Goal: Task Accomplishment & Management: Manage account settings

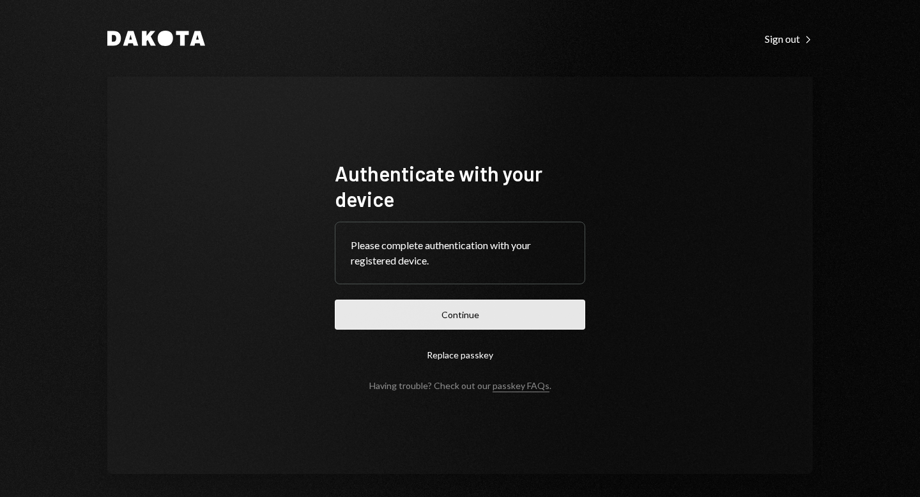
click at [467, 309] on button "Continue" at bounding box center [460, 315] width 251 height 30
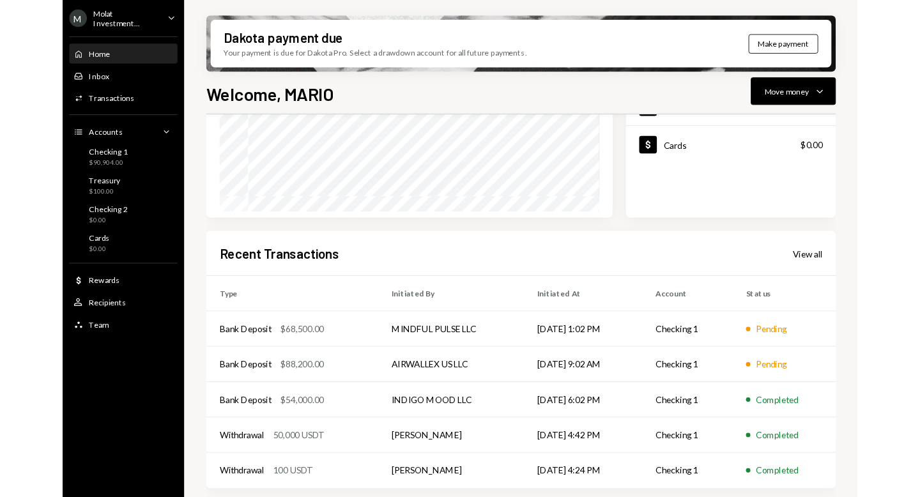
scroll to position [271, 0]
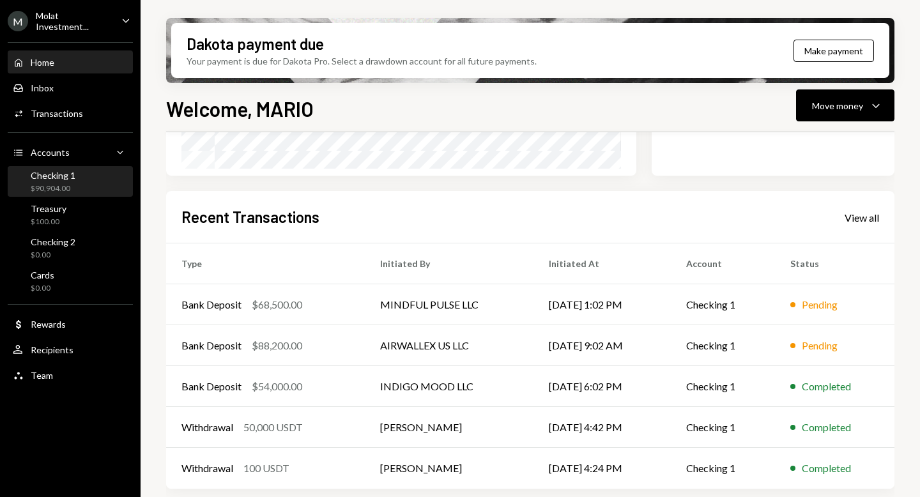
click at [72, 189] on div "$90,904.00" at bounding box center [53, 188] width 45 height 11
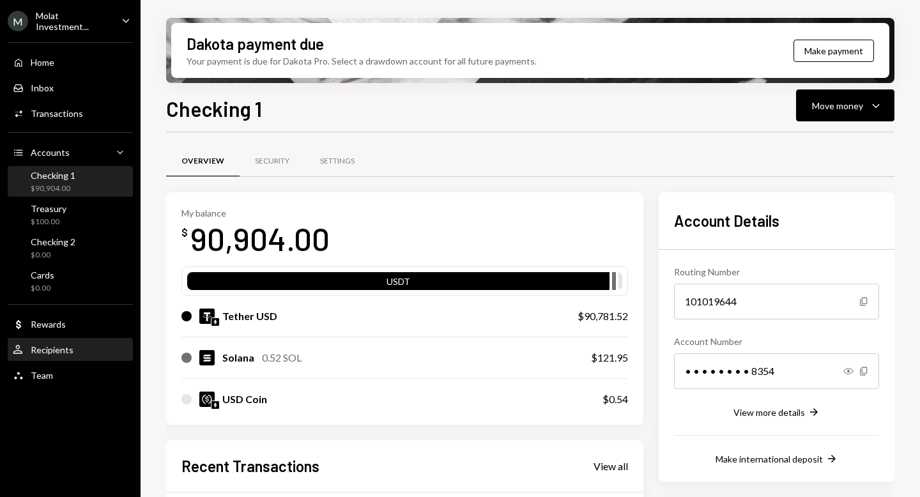
click at [66, 350] on div "Recipients" at bounding box center [52, 349] width 43 height 11
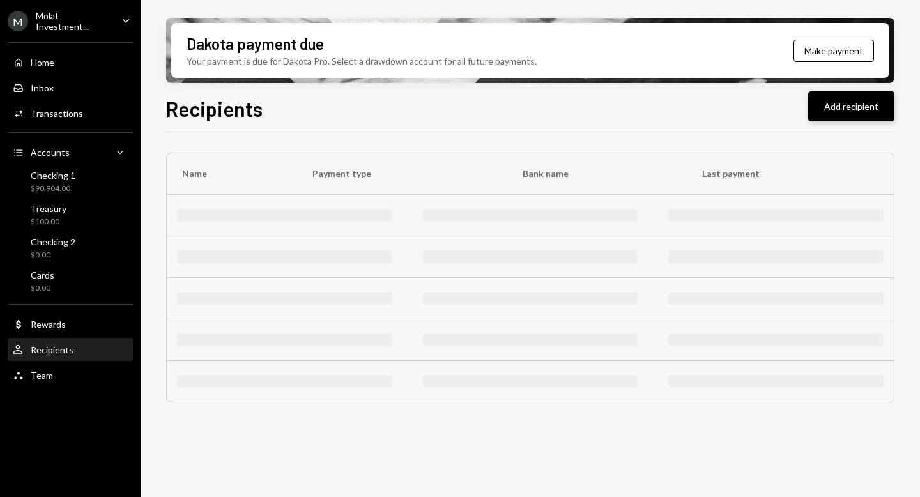
click at [854, 106] on button "Add recipient" at bounding box center [852, 106] width 86 height 30
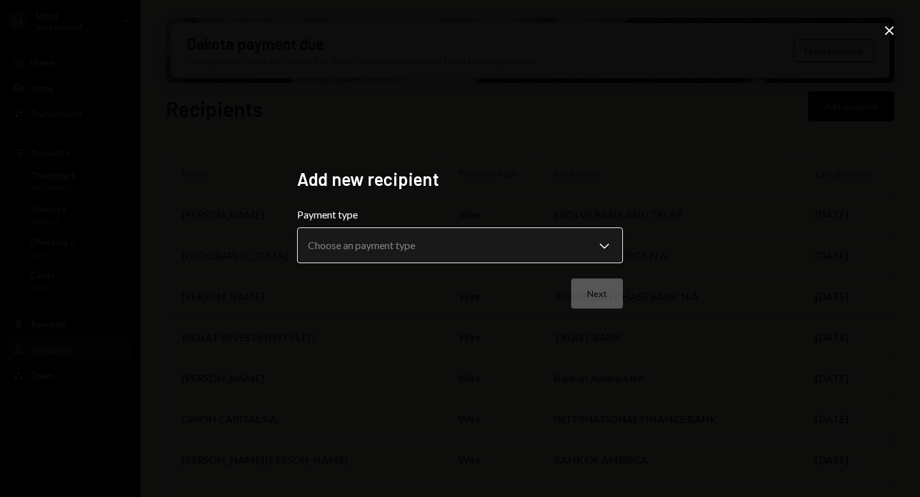
click at [475, 249] on body "M Molat Investment... Caret Down Home Home Inbox Inbox Activities Transactions …" at bounding box center [460, 248] width 920 height 497
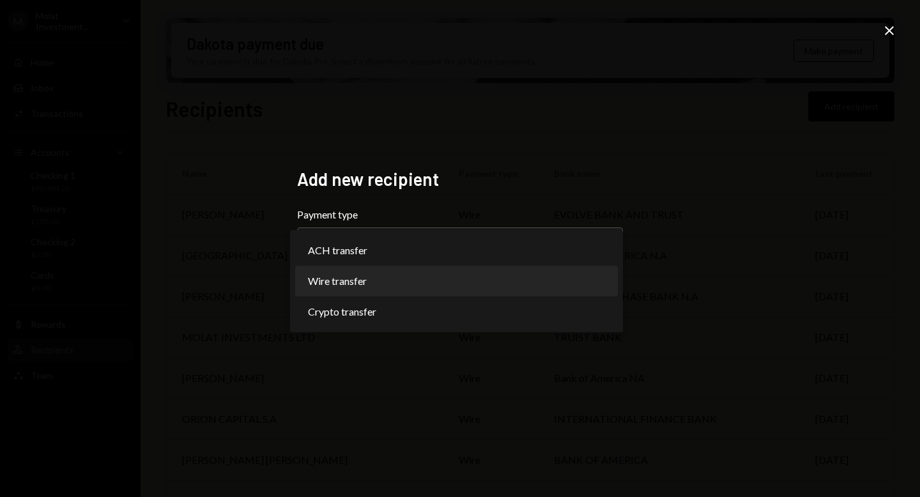
select select "****"
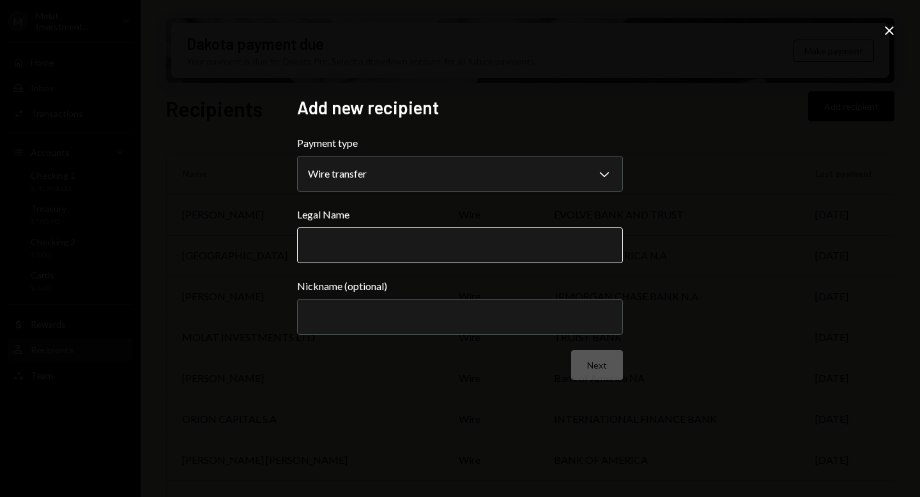
click at [372, 250] on input "Legal Name" at bounding box center [460, 246] width 326 height 36
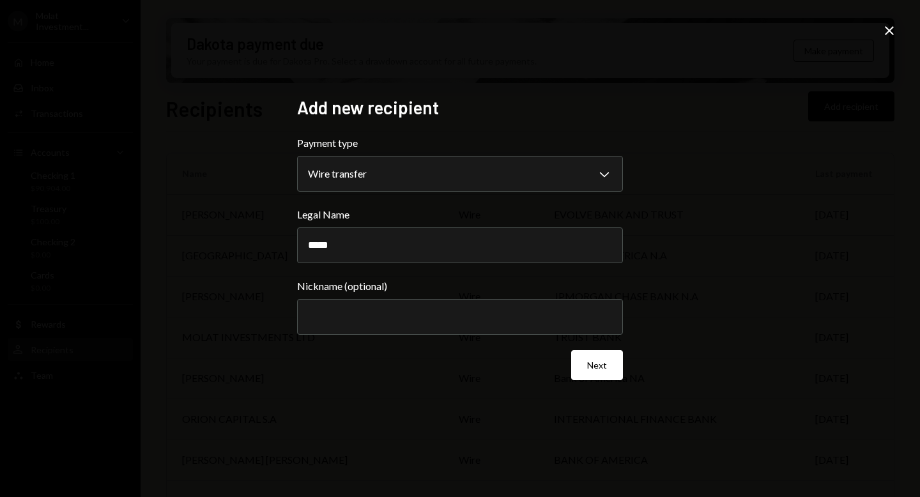
type input "*****"
click at [888, 27] on icon "Close" at bounding box center [889, 30] width 15 height 15
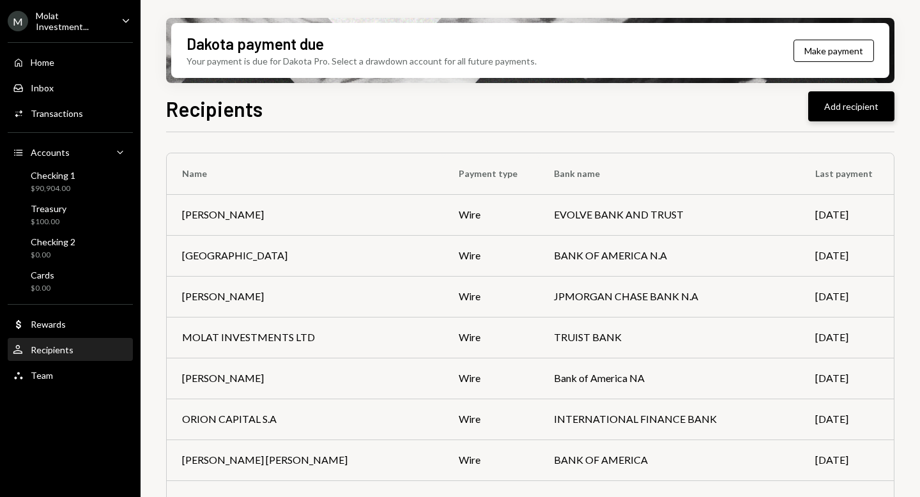
click at [844, 100] on button "Add recipient" at bounding box center [852, 106] width 86 height 30
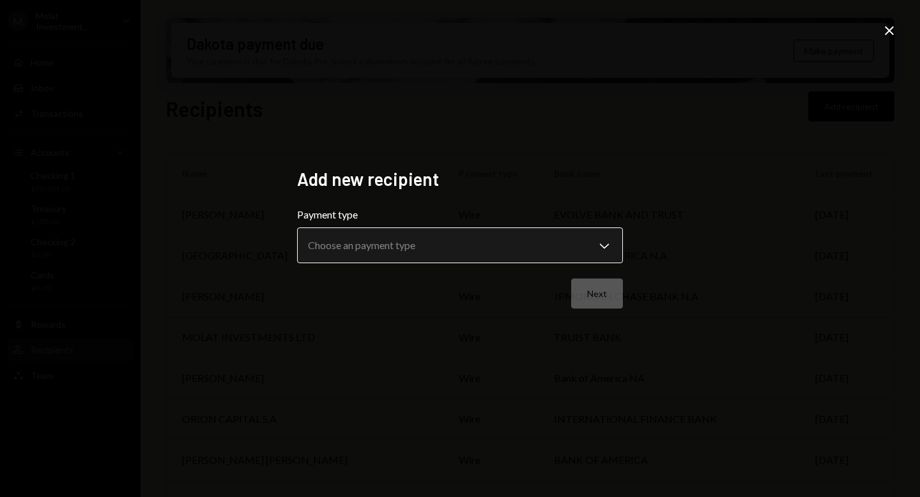
click at [581, 238] on body "M Molat Investment... Caret Down Home Home Inbox Inbox Activities Transactions …" at bounding box center [460, 248] width 920 height 497
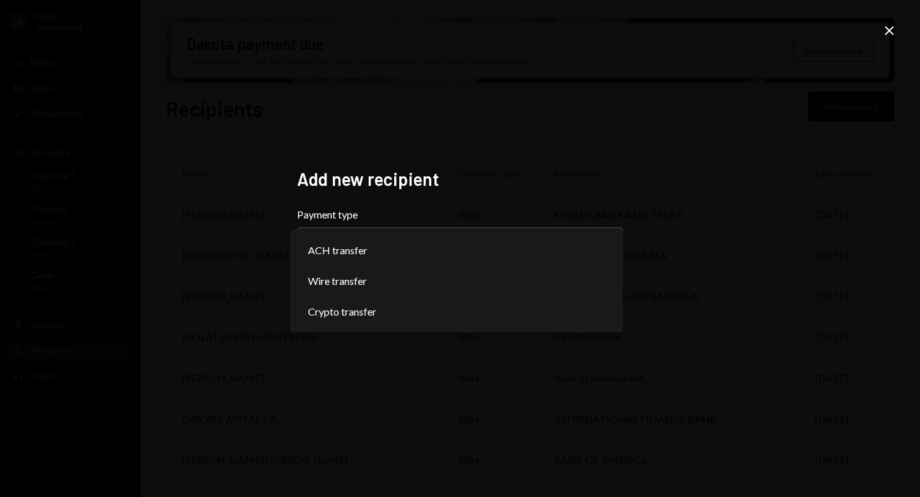
click at [696, 134] on div "**********" at bounding box center [460, 248] width 920 height 497
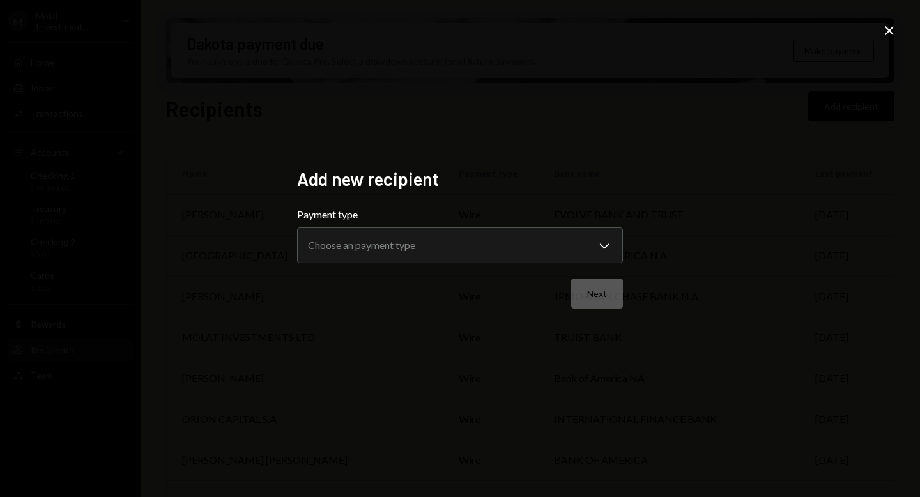
click at [886, 33] on icon at bounding box center [889, 30] width 9 height 9
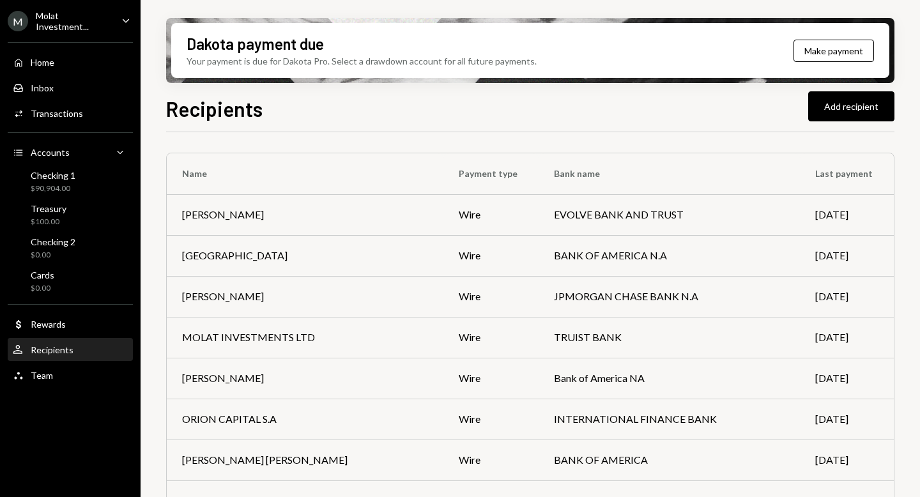
click at [50, 162] on div "Home Home Inbox Inbox Activities Transactions Accounts Accounts Caret Down Chec…" at bounding box center [70, 212] width 141 height 355
click at [66, 183] on div "$90,904.00" at bounding box center [53, 188] width 45 height 11
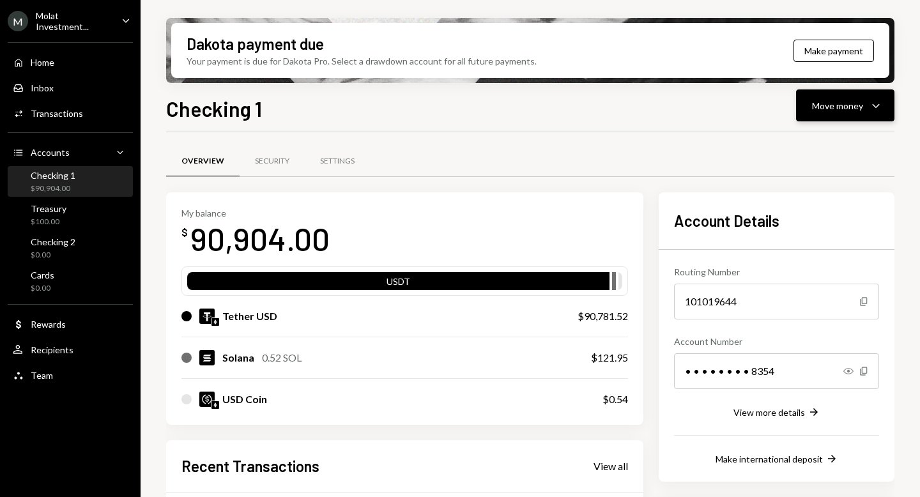
click at [849, 94] on button "Move money Caret Down" at bounding box center [845, 105] width 98 height 32
click at [805, 146] on div "Send" at bounding box center [835, 143] width 93 height 13
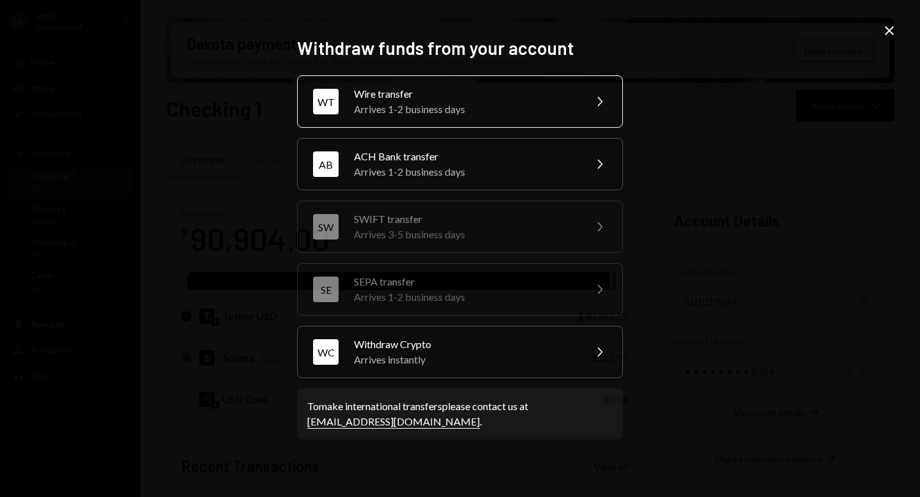
click at [532, 107] on div "Arrives 1-2 business days" at bounding box center [465, 109] width 222 height 15
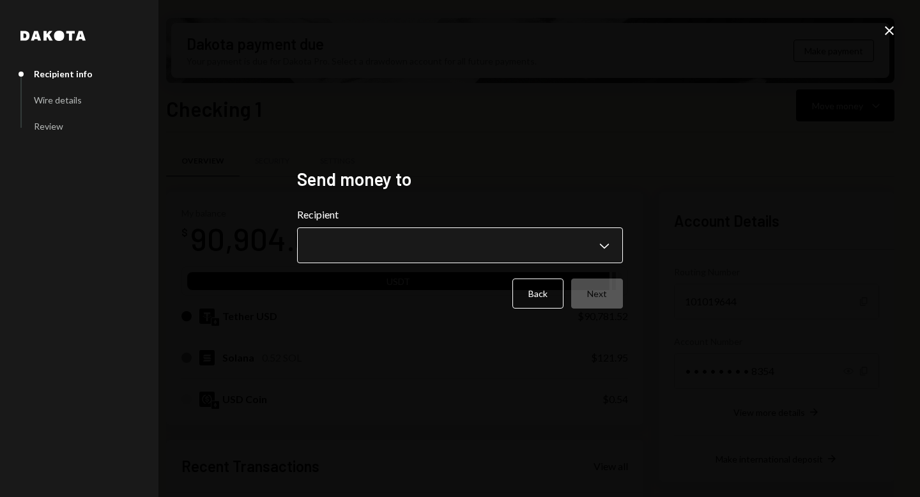
click at [610, 243] on body "M Molat Investment... Caret Down Home Home Inbox Inbox Activities Transactions …" at bounding box center [460, 248] width 920 height 497
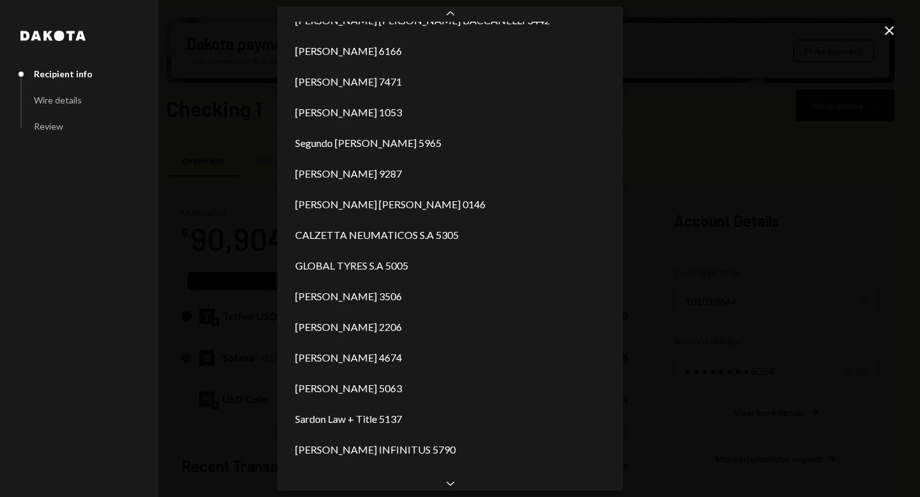
scroll to position [2415, 0]
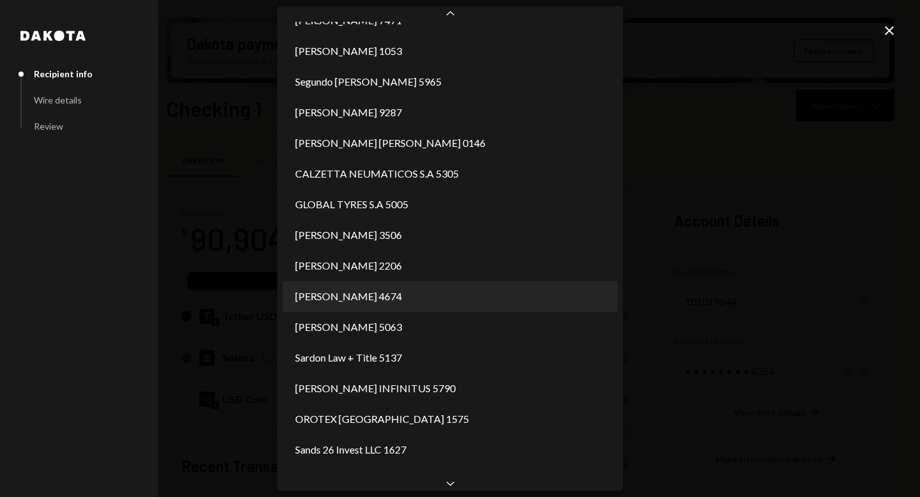
select select "**********"
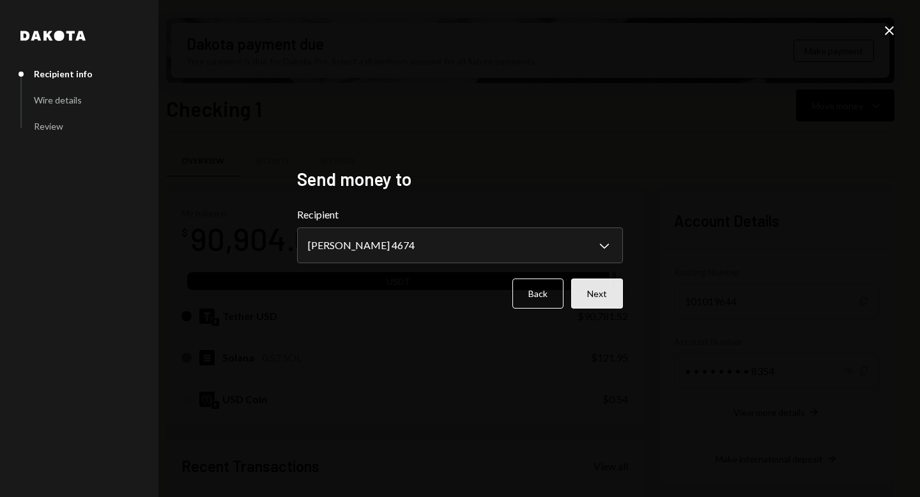
click at [594, 304] on button "Next" at bounding box center [597, 294] width 52 height 30
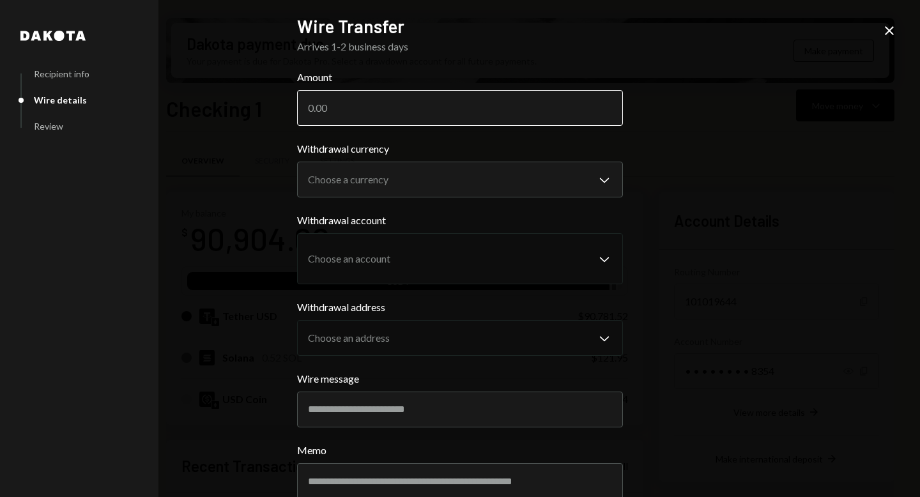
click at [399, 110] on input "Amount" at bounding box center [460, 108] width 326 height 36
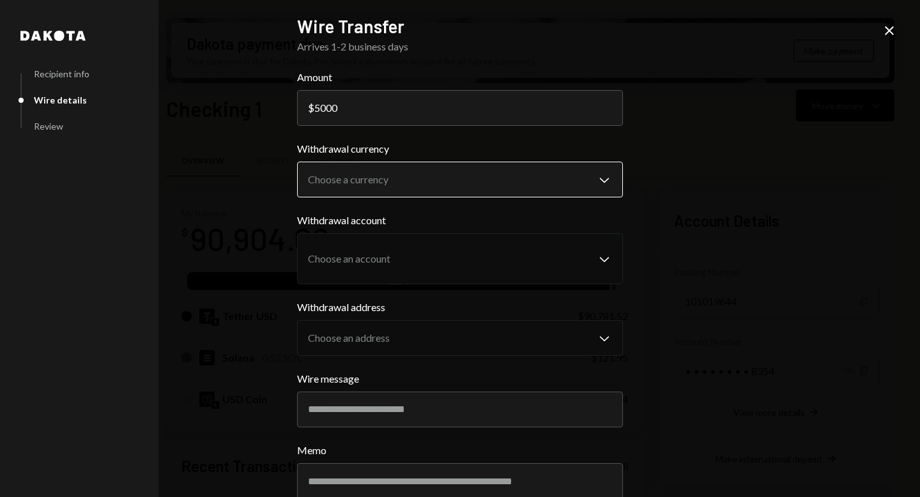
type input "5000"
click at [571, 189] on body "M Molat Investment... Caret Down Home Home Inbox Inbox Activities Transactions …" at bounding box center [460, 248] width 920 height 497
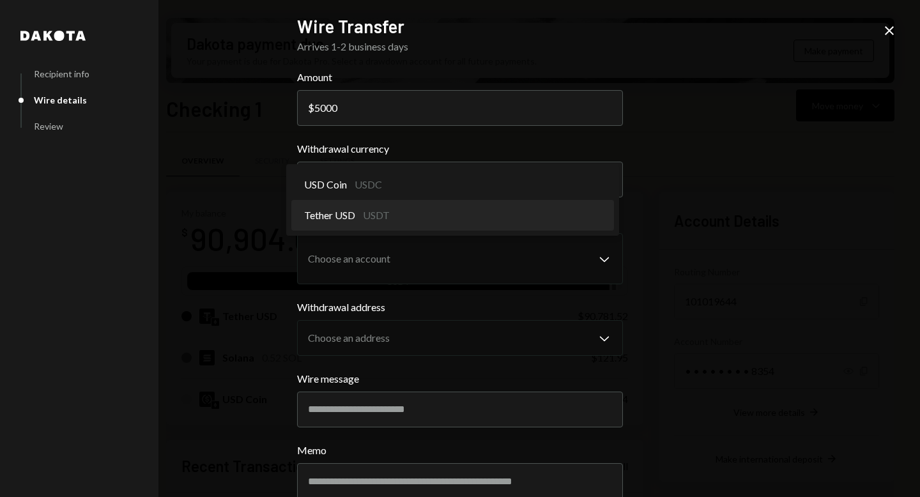
select select "****"
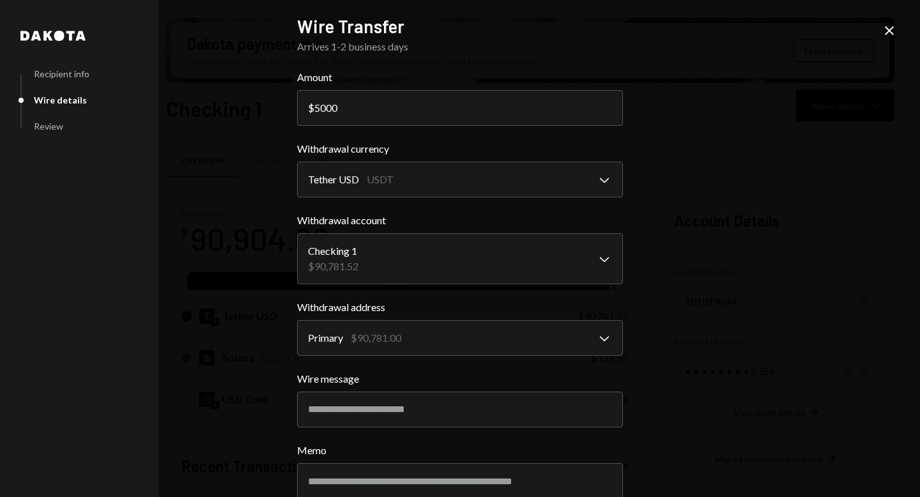
click at [747, 267] on div "**********" at bounding box center [460, 248] width 920 height 497
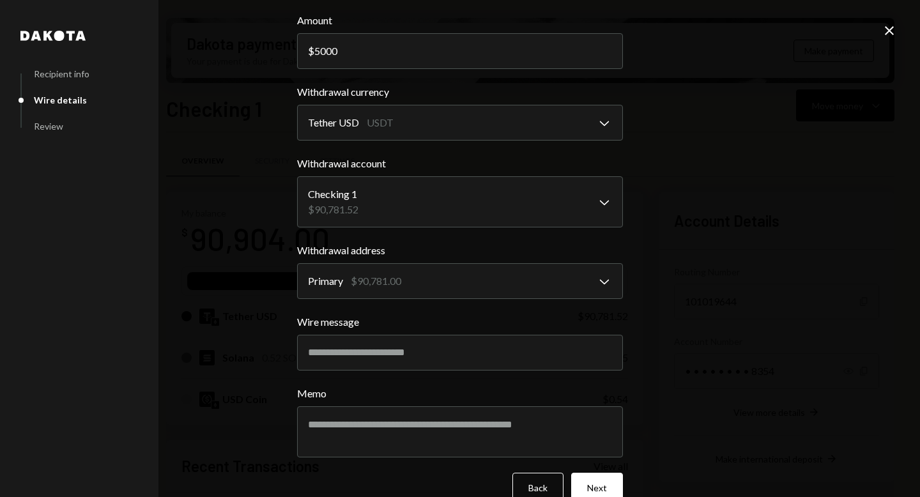
scroll to position [69, 0]
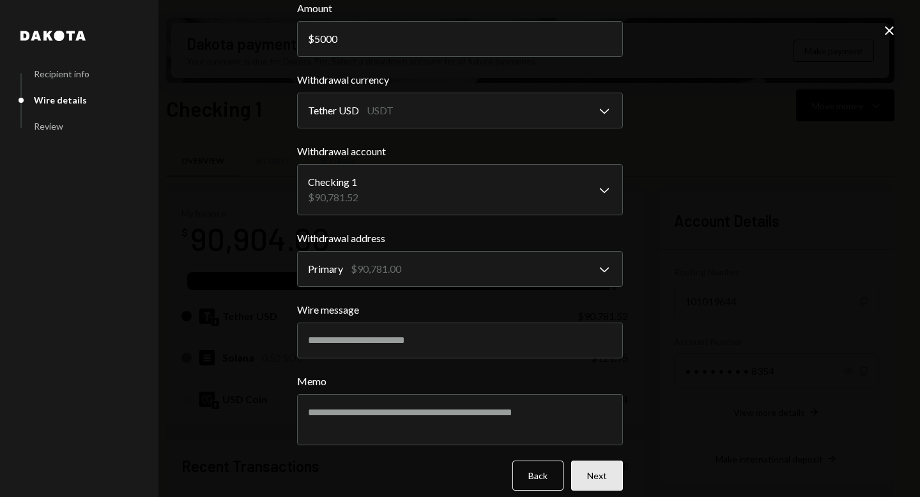
click at [596, 473] on button "Next" at bounding box center [597, 476] width 52 height 30
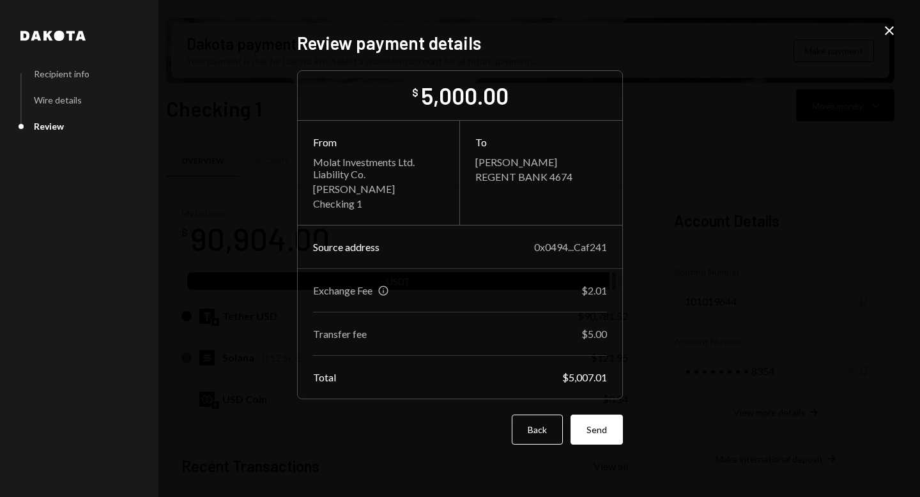
scroll to position [0, 0]
click at [607, 441] on button "Send" at bounding box center [597, 430] width 52 height 30
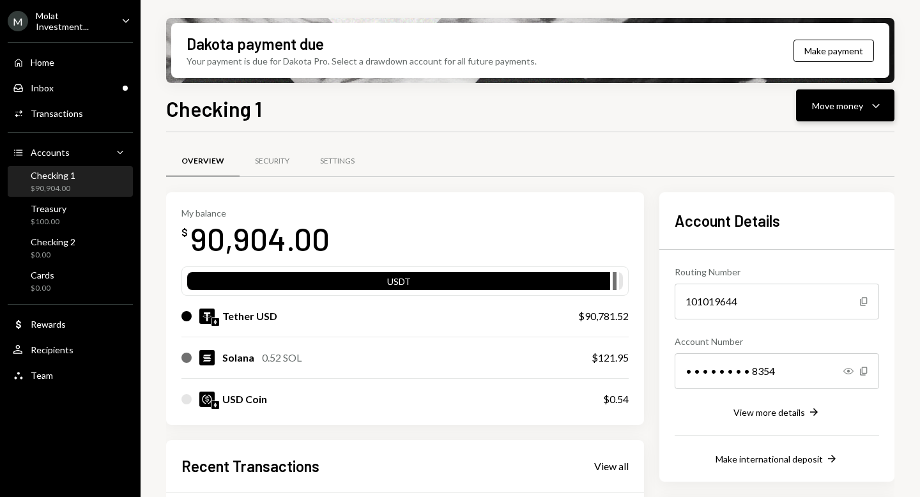
click at [835, 115] on button "Move money Caret Down" at bounding box center [845, 105] width 98 height 32
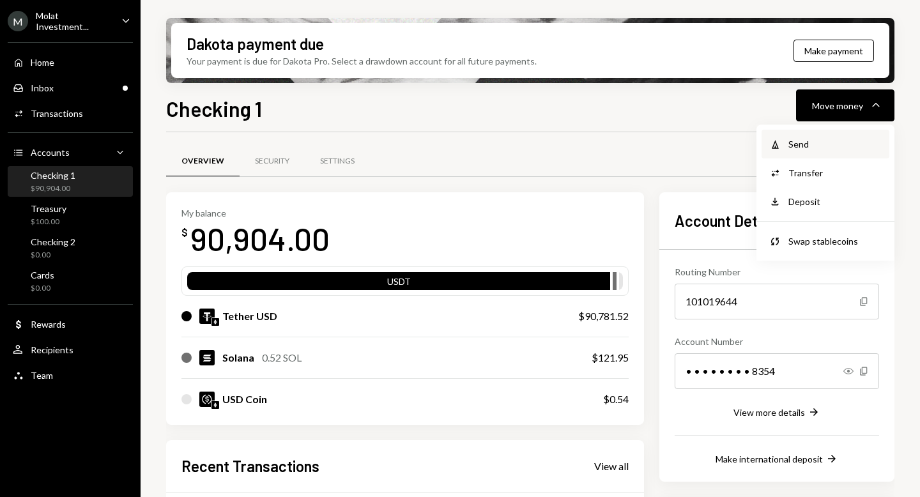
click at [793, 148] on div "Send" at bounding box center [835, 143] width 93 height 13
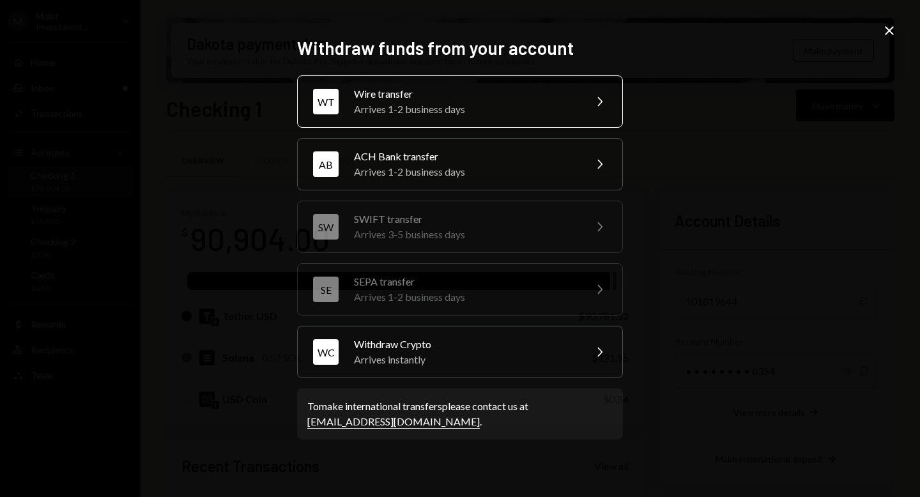
click at [527, 109] on div "Arrives 1-2 business days" at bounding box center [465, 109] width 222 height 15
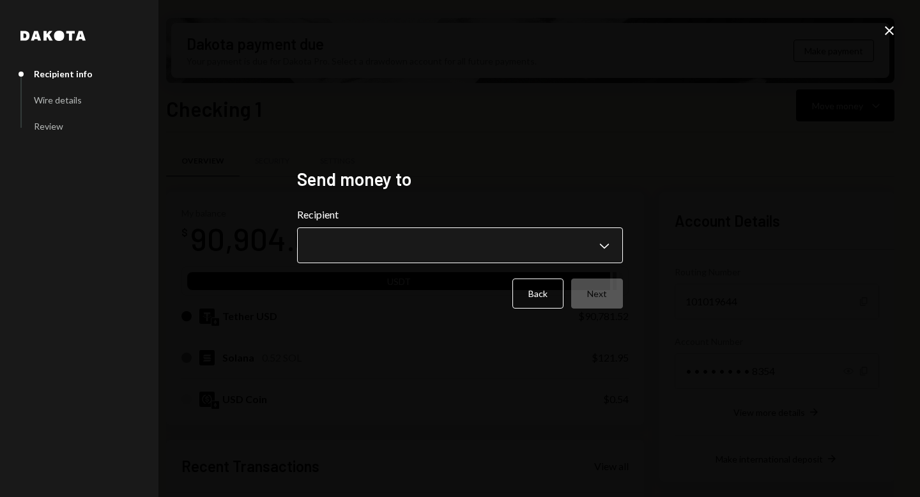
click at [509, 237] on body "M Molat Investment... Caret Down Home Home Inbox Inbox Activities Transactions …" at bounding box center [460, 248] width 920 height 497
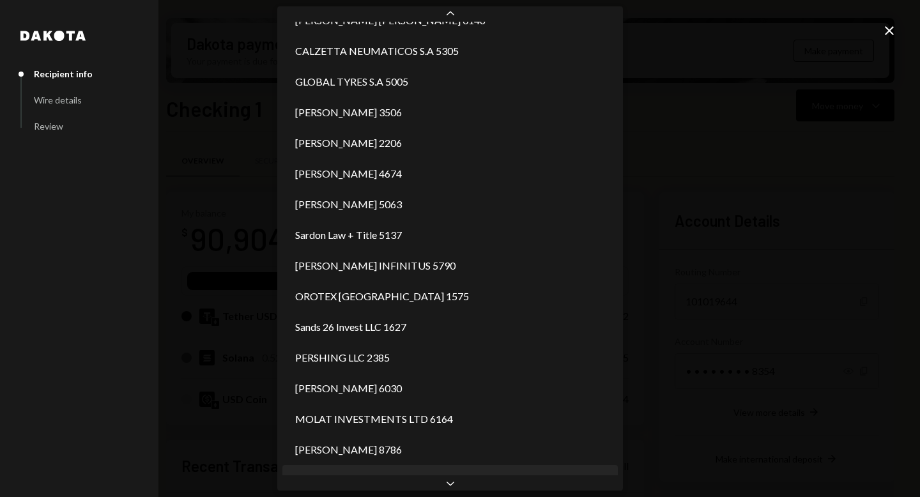
scroll to position [2568, 0]
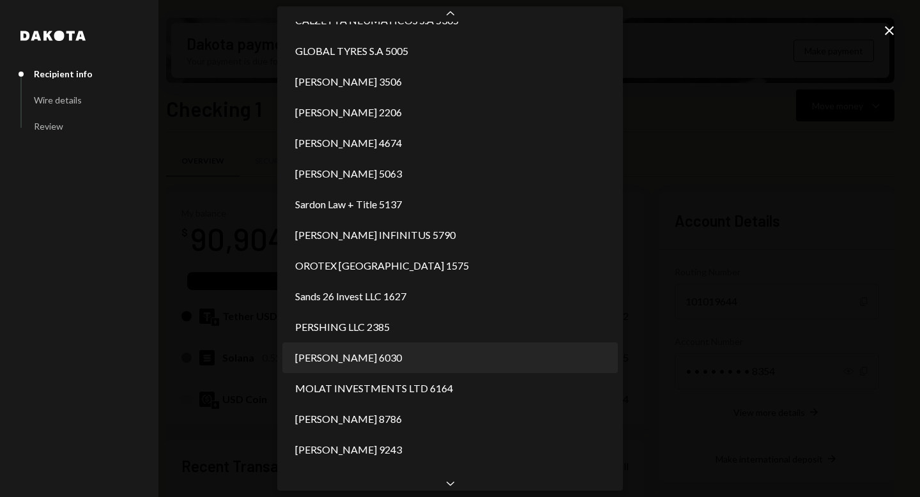
select select "**********"
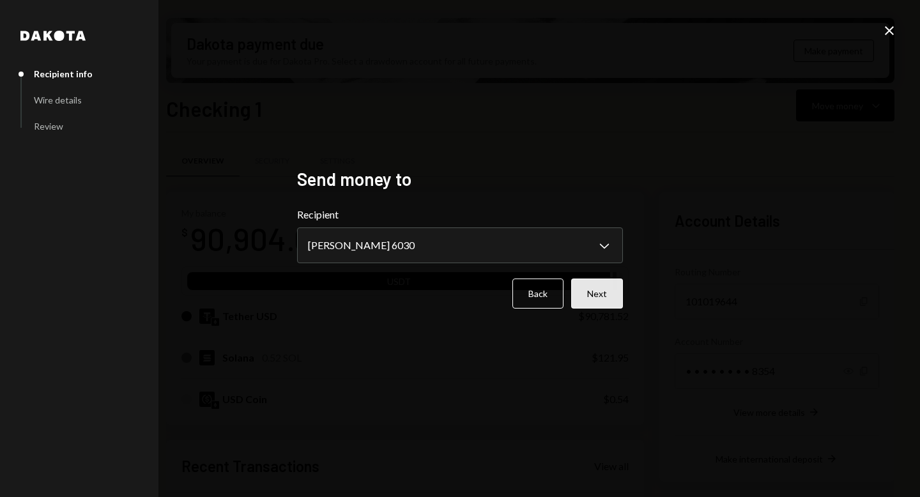
click at [585, 300] on button "Next" at bounding box center [597, 294] width 52 height 30
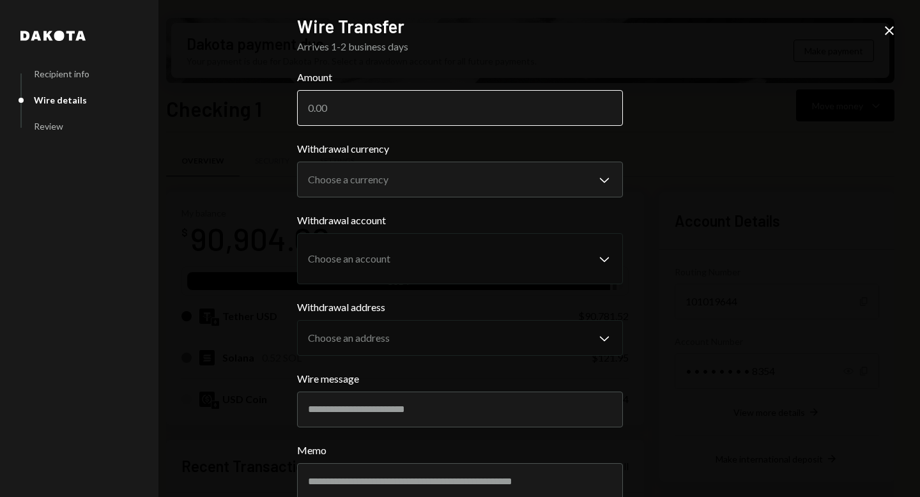
click at [427, 114] on input "Amount" at bounding box center [460, 108] width 326 height 36
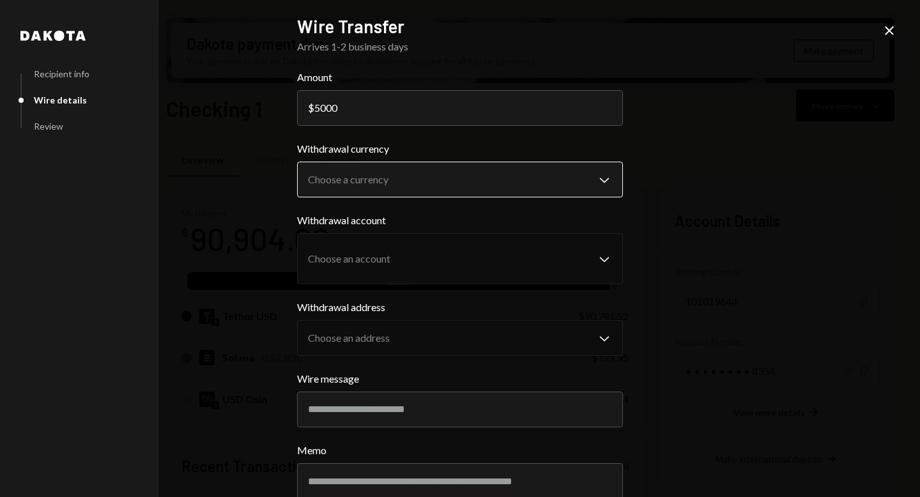
type input "5000"
click at [548, 184] on body "M Molat Investment... Caret Down Home Home Inbox Inbox Activities Transactions …" at bounding box center [460, 248] width 920 height 497
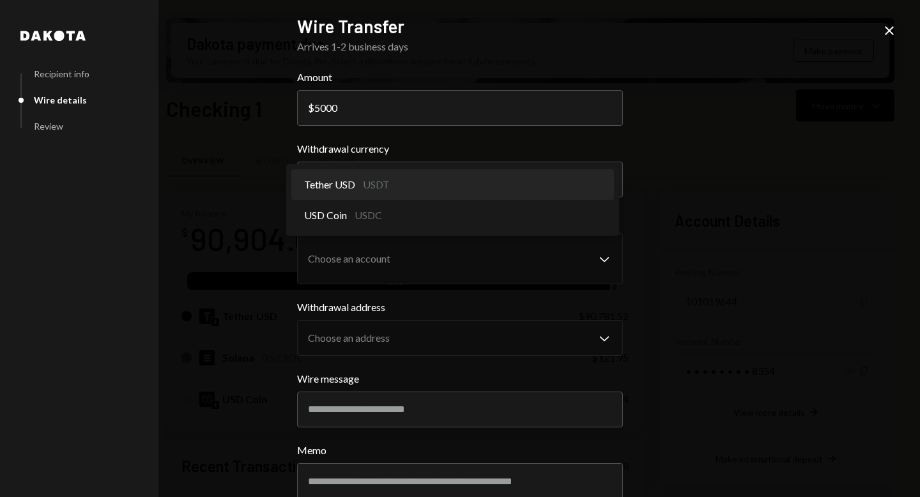
select select "****"
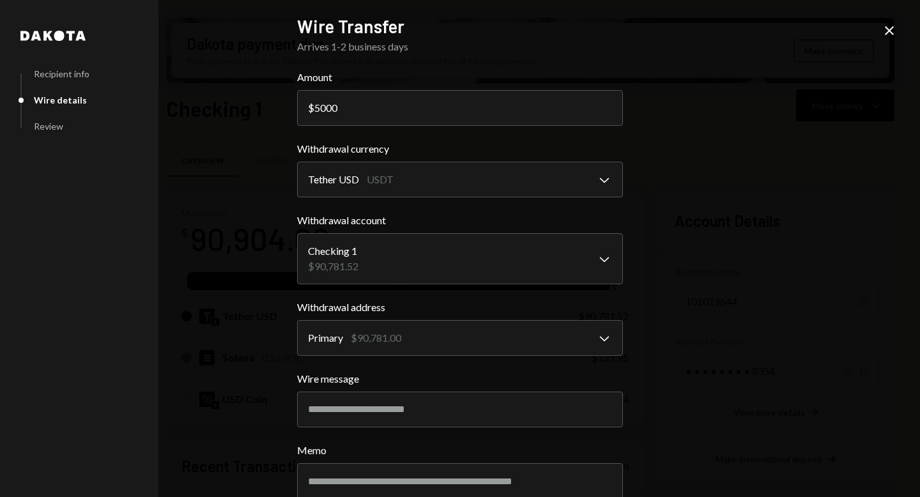
click at [735, 311] on div "**********" at bounding box center [460, 248] width 920 height 497
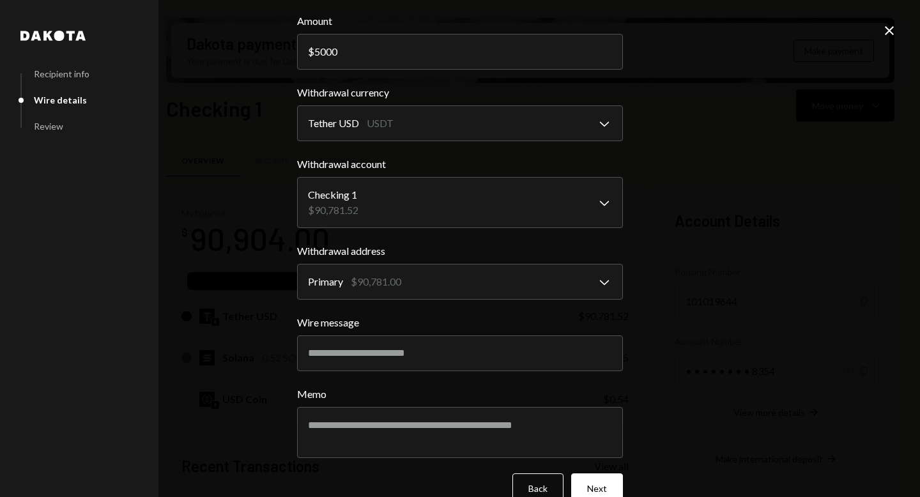
scroll to position [63, 0]
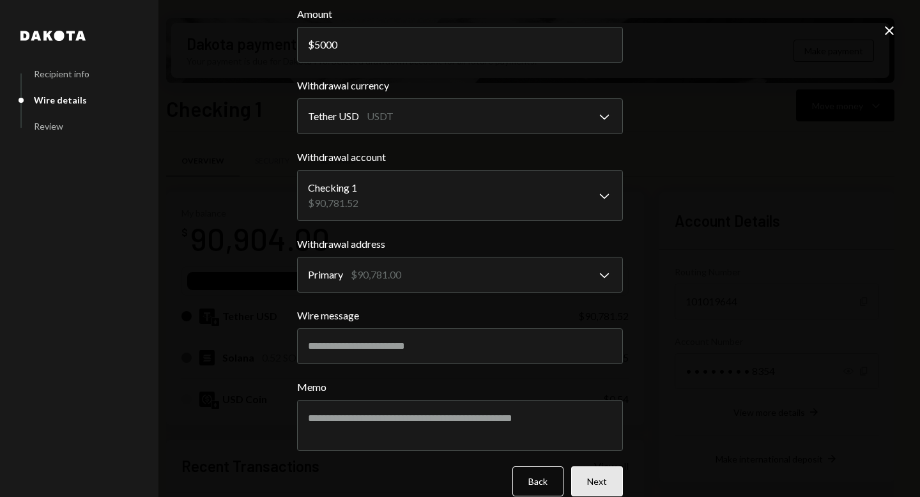
click at [601, 476] on button "Next" at bounding box center [597, 482] width 52 height 30
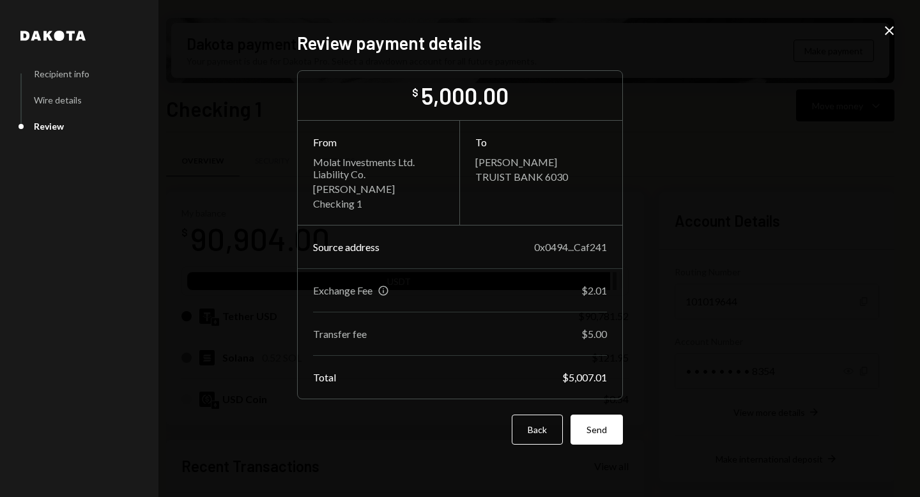
scroll to position [0, 0]
click at [603, 440] on button "Send" at bounding box center [597, 430] width 52 height 30
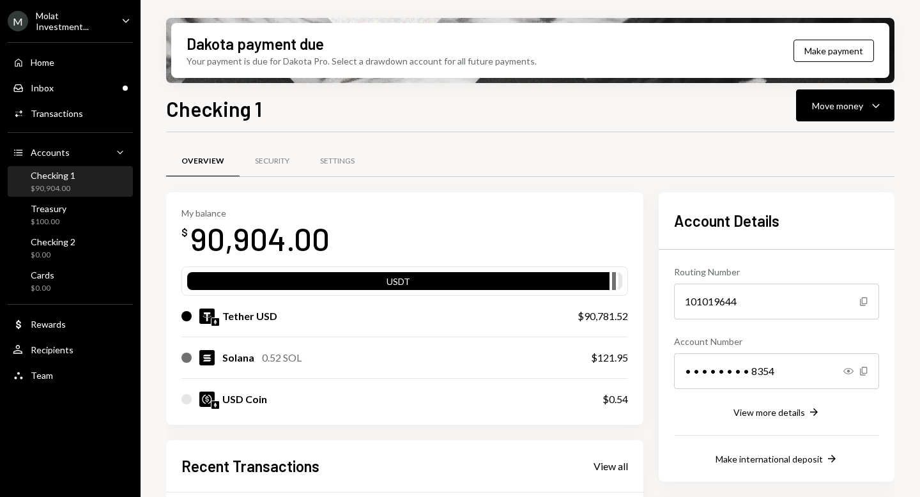
click at [60, 180] on div "Checking 1 $90,904.00" at bounding box center [53, 182] width 45 height 24
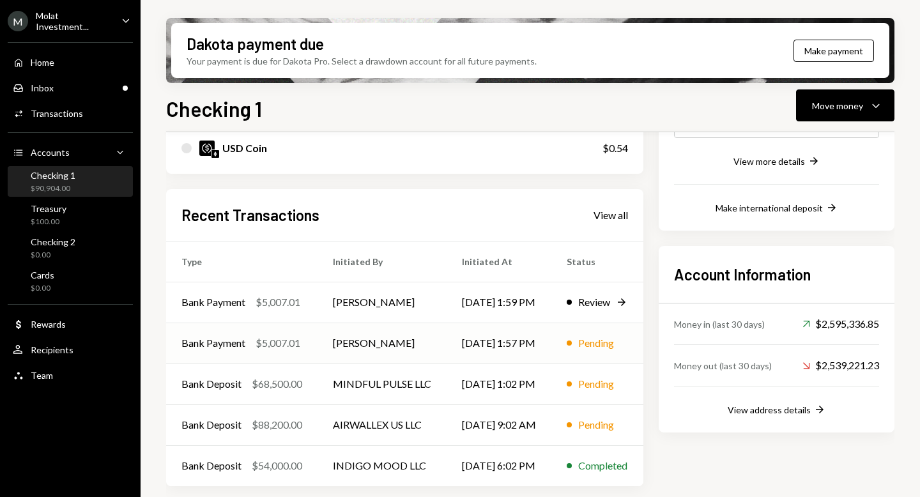
click at [333, 353] on td "[PERSON_NAME]" at bounding box center [382, 343] width 129 height 41
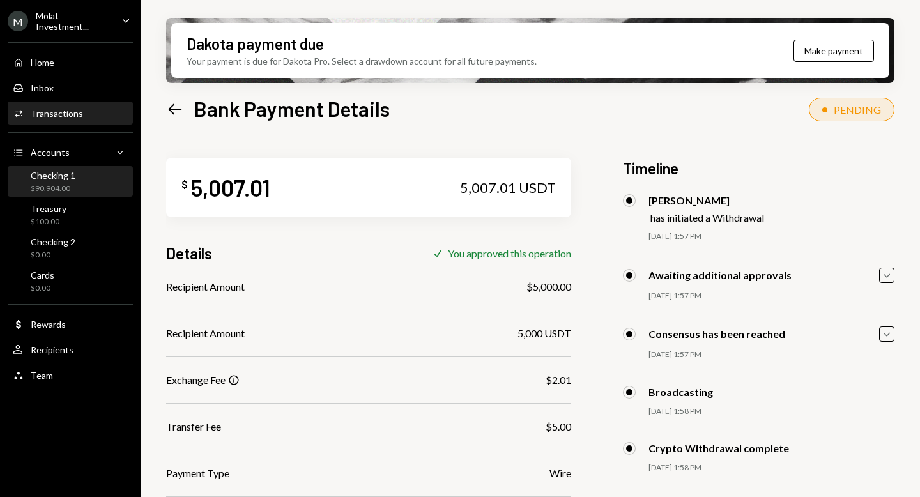
click at [47, 175] on div "Checking 1" at bounding box center [53, 175] width 45 height 11
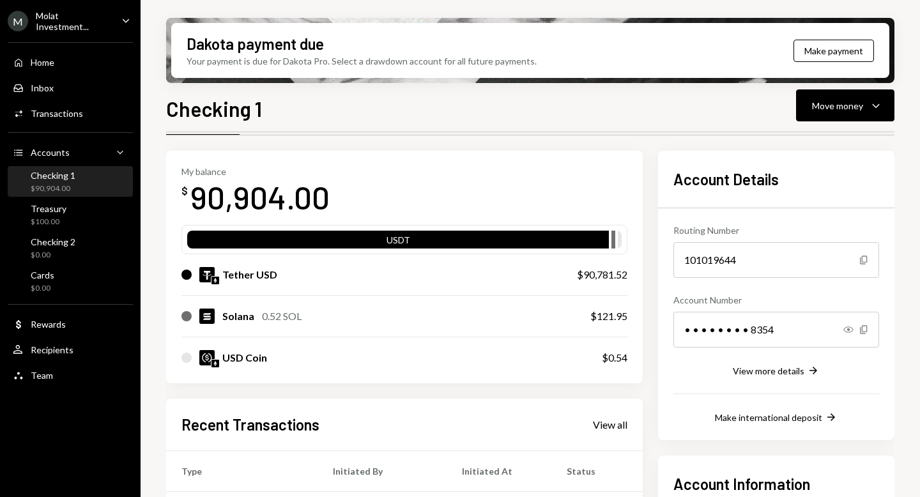
scroll to position [251, 0]
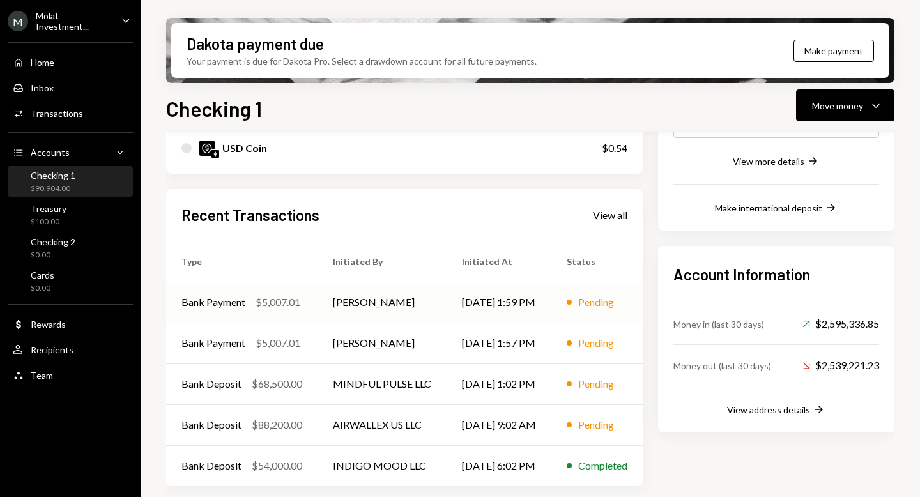
click at [350, 299] on td "[PERSON_NAME]" at bounding box center [382, 302] width 129 height 41
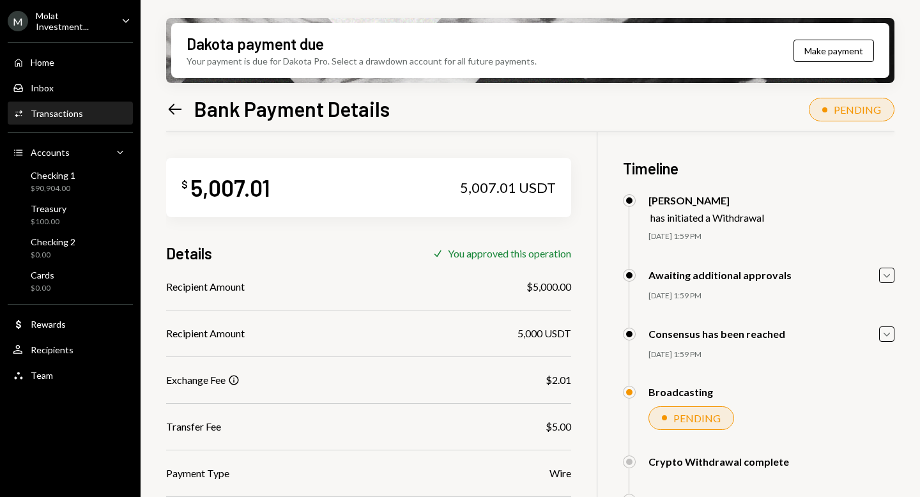
scroll to position [102, 0]
click at [424, 187] on div "$ 5,007.01 5,007.01 USDT" at bounding box center [368, 187] width 405 height 59
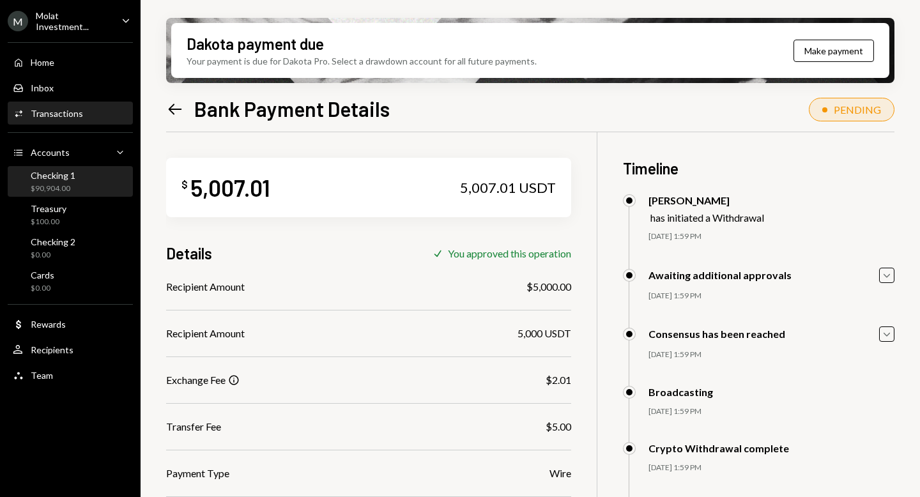
click at [56, 189] on div "$90,904.00" at bounding box center [53, 188] width 45 height 11
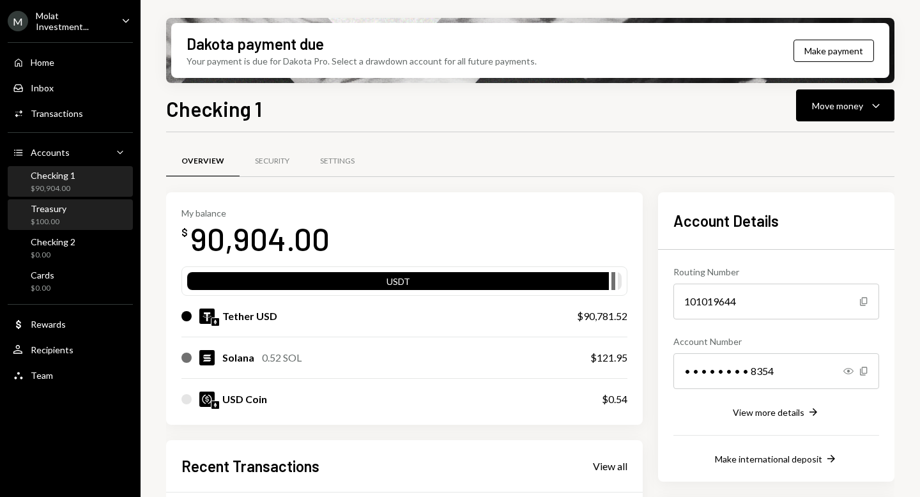
click at [65, 217] on div "Treasury $100.00" at bounding box center [70, 215] width 115 height 24
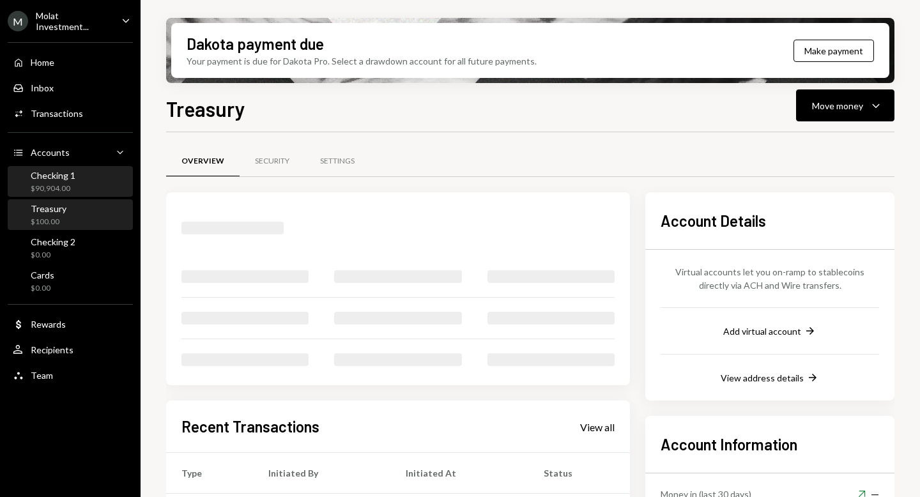
click at [71, 194] on div "Checking 1 $90,904.00" at bounding box center [70, 181] width 115 height 29
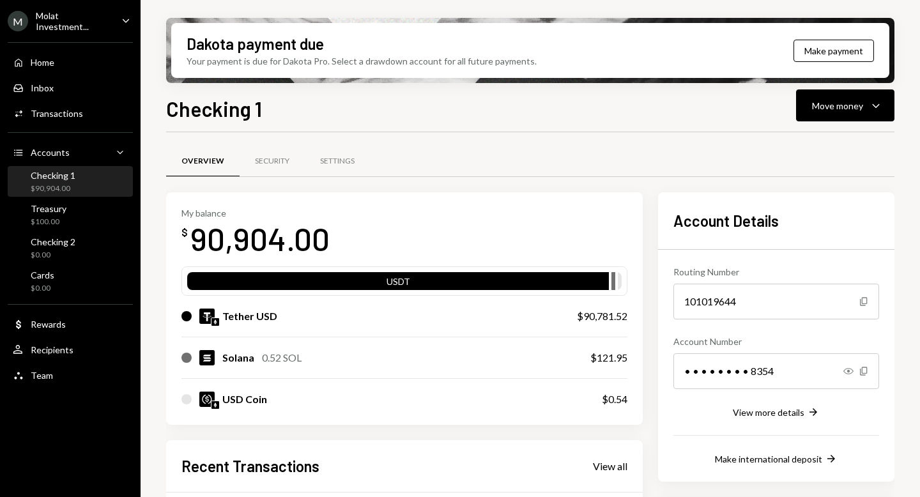
click at [72, 27] on div "M Molat Investment..." at bounding box center [60, 21] width 104 height 22
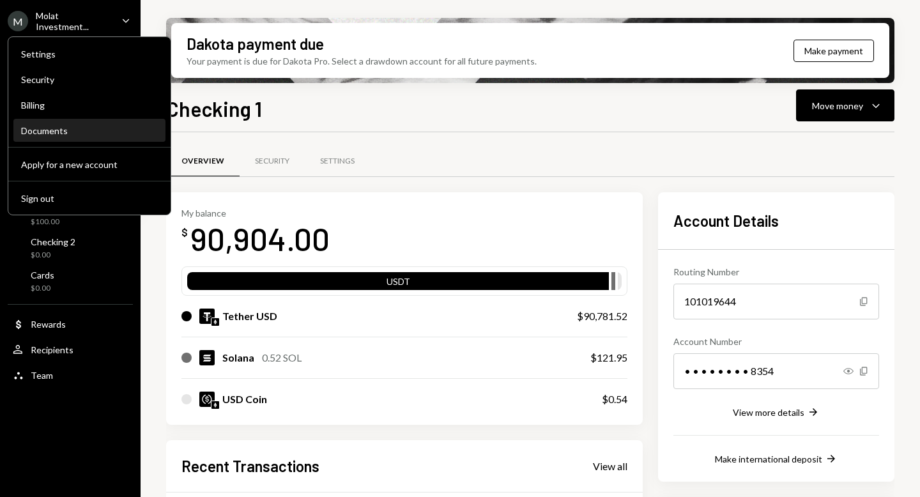
click at [56, 127] on div "Documents" at bounding box center [89, 130] width 137 height 11
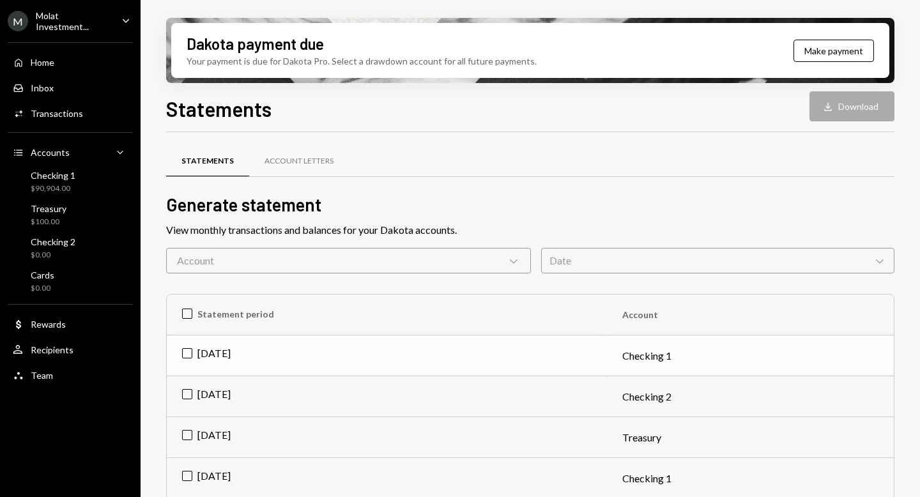
click at [196, 354] on td "Sep 2025" at bounding box center [387, 356] width 440 height 41
click at [292, 164] on div "Account Letters" at bounding box center [299, 161] width 69 height 11
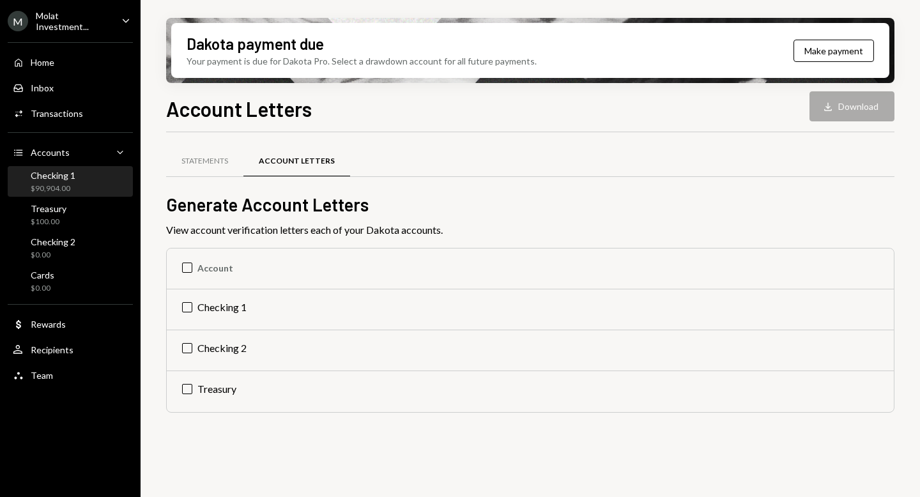
click at [61, 178] on div "Checking 1" at bounding box center [53, 175] width 45 height 11
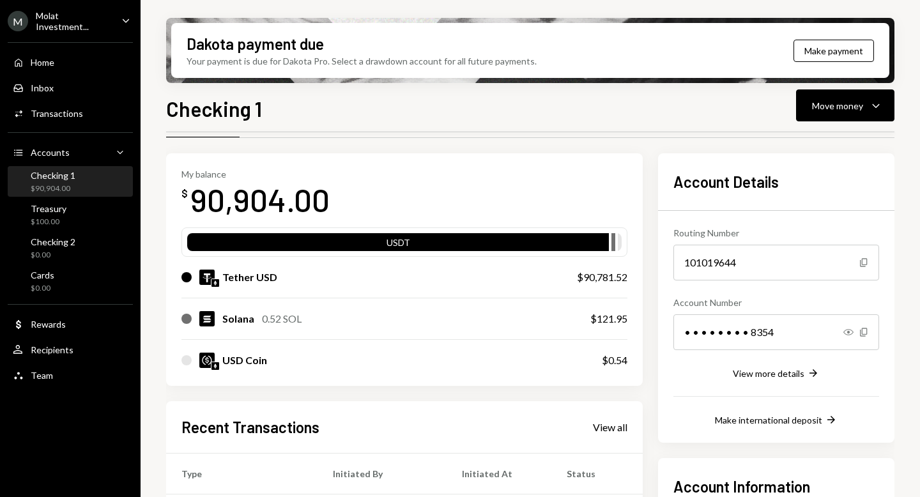
scroll to position [231, 0]
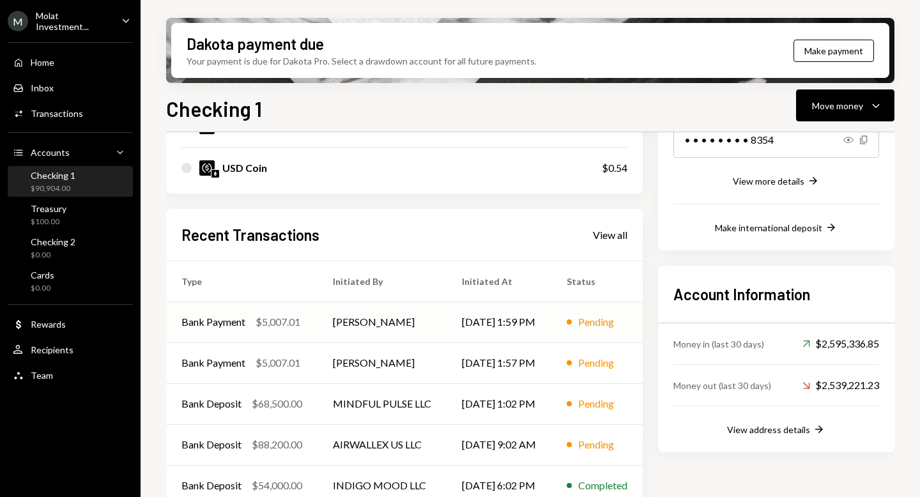
click at [300, 318] on div "$5,007.01" at bounding box center [278, 321] width 45 height 15
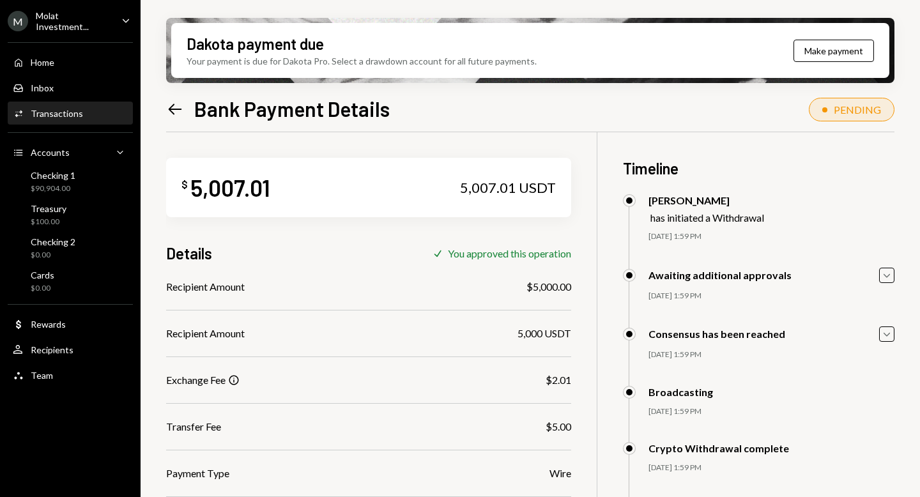
click at [498, 189] on div "5,007.01 USDT" at bounding box center [508, 188] width 96 height 18
click at [481, 243] on div "Details Check You approved this operation" at bounding box center [368, 253] width 405 height 21
click at [282, 186] on div "$ 5,007.01 5,007.01 USDT" at bounding box center [368, 187] width 405 height 59
click at [672, 164] on h3 "Timeline" at bounding box center [759, 168] width 272 height 21
click at [696, 212] on div "has initiated a Withdrawal" at bounding box center [708, 218] width 114 height 12
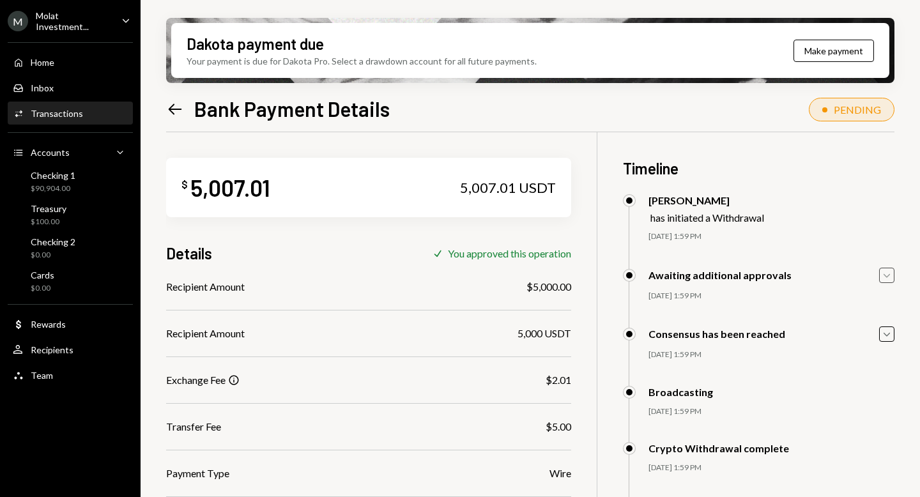
click at [884, 282] on icon "Caret Down" at bounding box center [887, 275] width 14 height 14
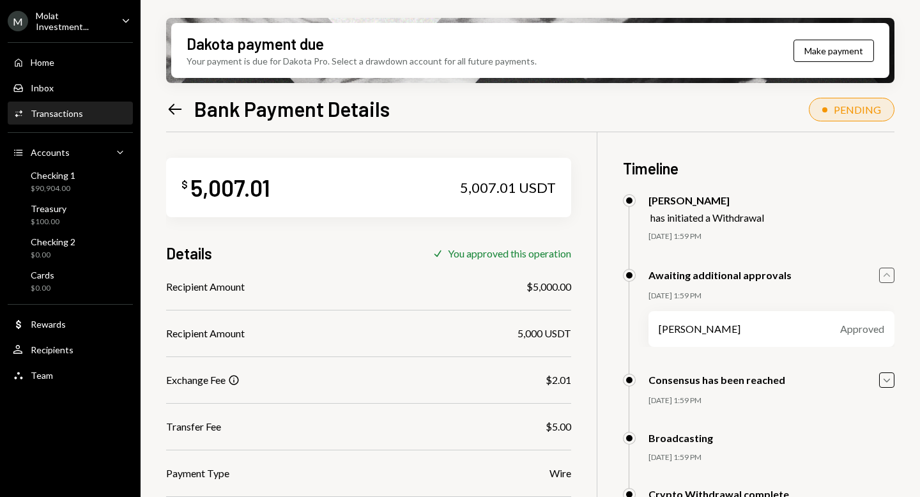
click at [884, 282] on icon "Caret Up" at bounding box center [887, 275] width 14 height 14
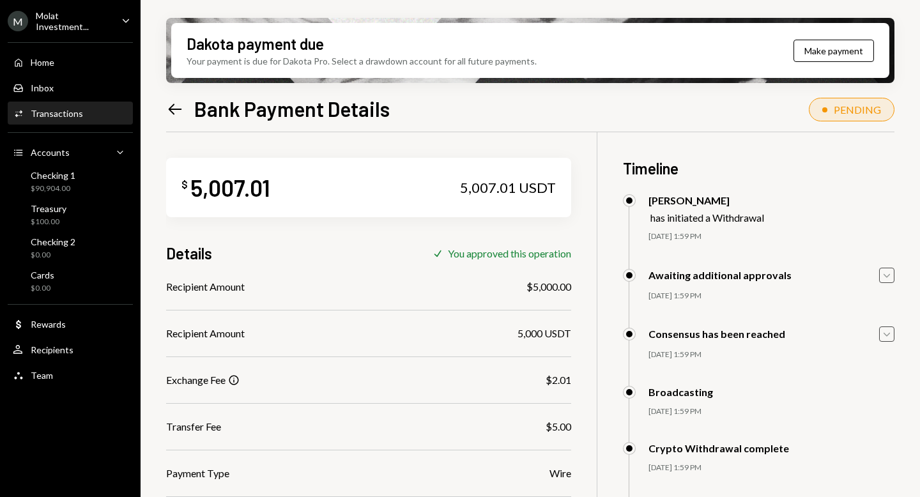
click at [890, 336] on icon "Caret Down" at bounding box center [887, 334] width 14 height 14
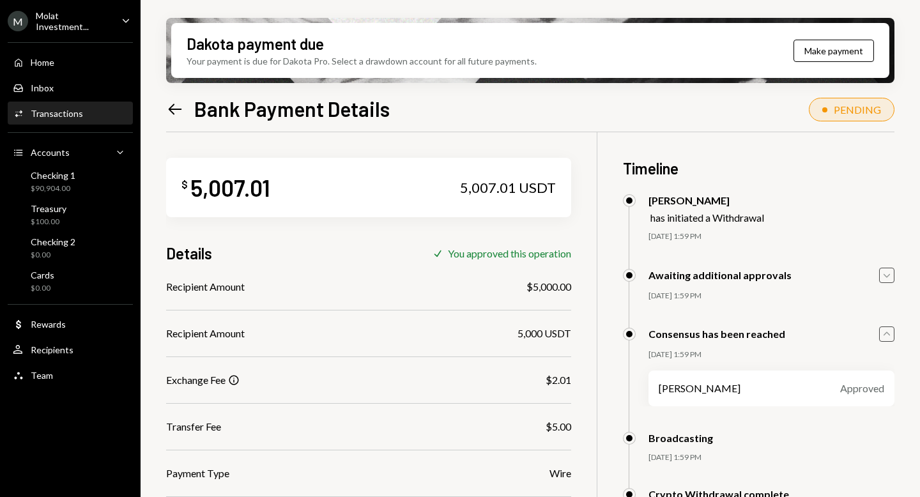
click at [890, 336] on icon "Caret Up" at bounding box center [887, 334] width 14 height 14
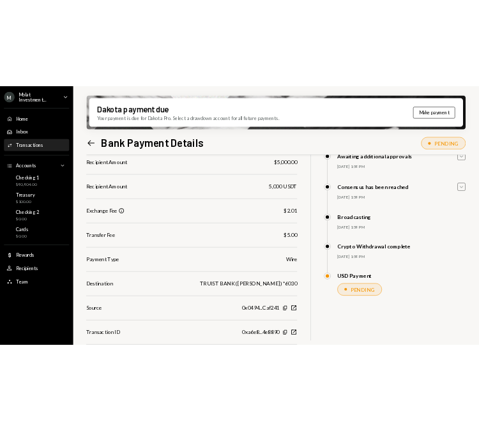
scroll to position [151, 0]
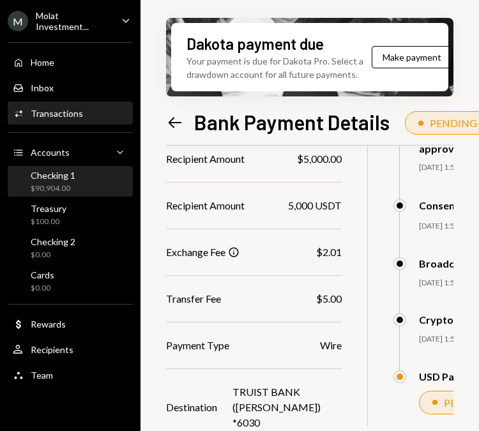
click at [56, 184] on div "$90,904.00" at bounding box center [53, 188] width 45 height 11
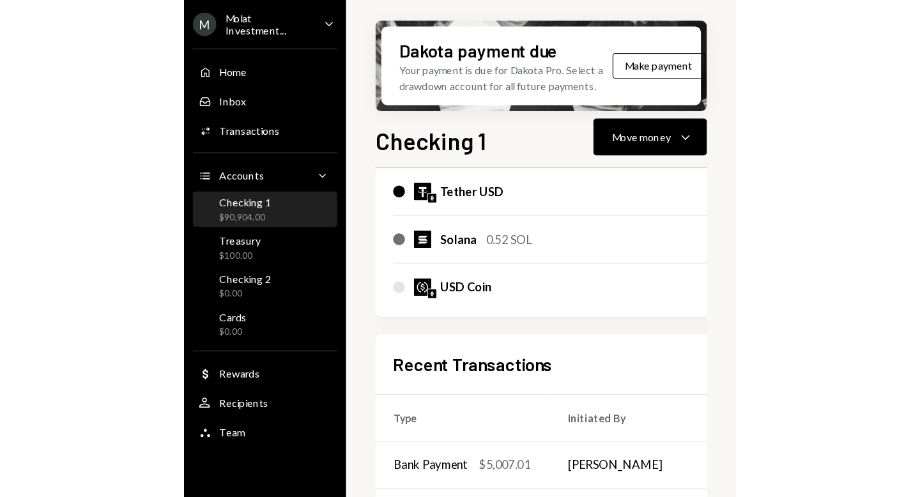
scroll to position [256, 0]
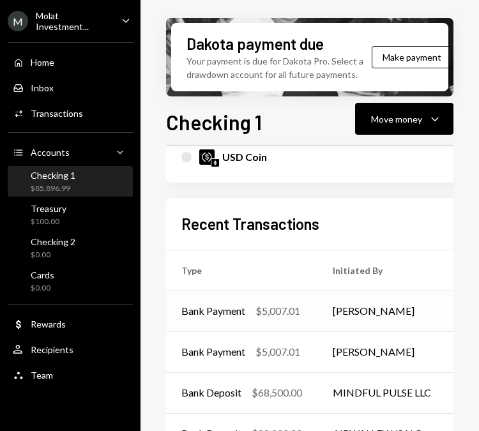
click at [274, 315] on div "$5,007.01" at bounding box center [278, 311] width 45 height 15
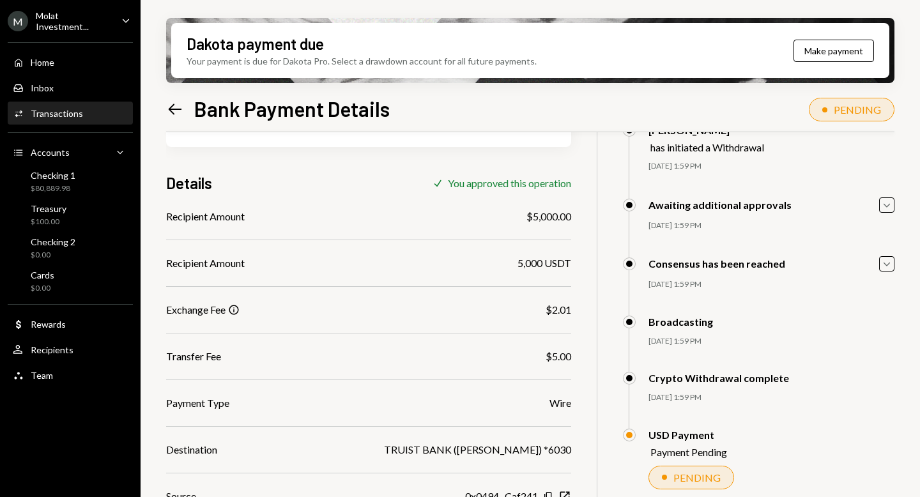
scroll to position [141, 0]
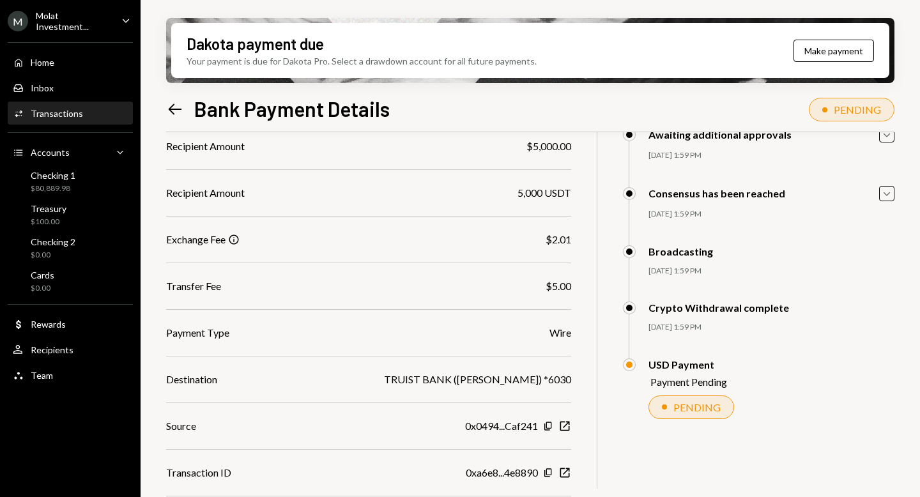
click at [770, 397] on div "USD Payment Payment Pending PENDING MARIO OLMEDO Approved Nicholas Oddo Awaitin…" at bounding box center [759, 402] width 272 height 86
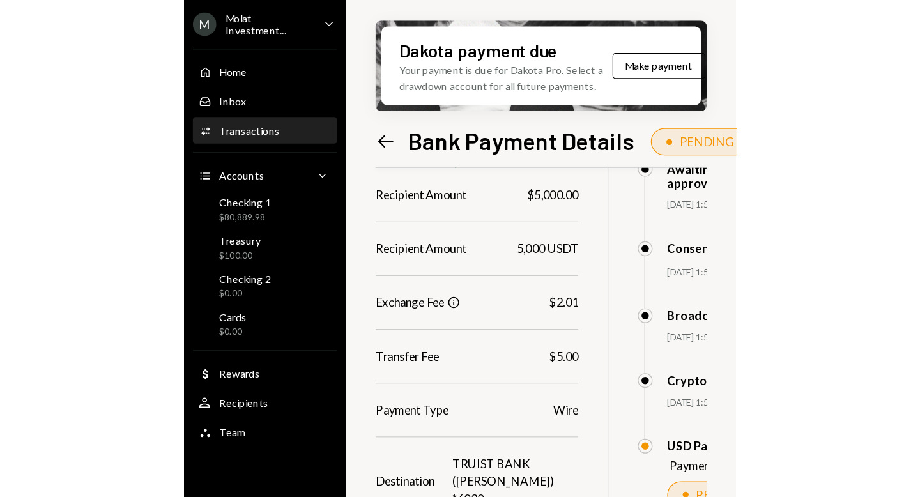
scroll to position [151, 0]
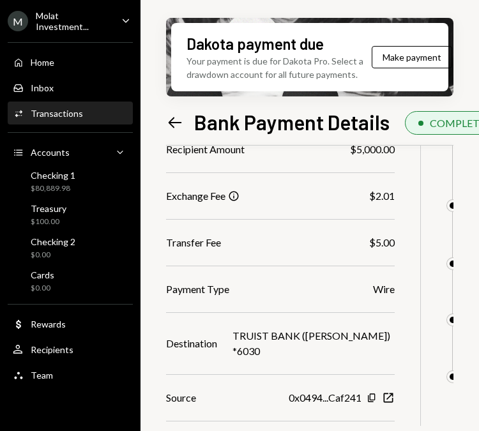
click at [50, 27] on div "M Molat Investment..." at bounding box center [60, 21] width 104 height 22
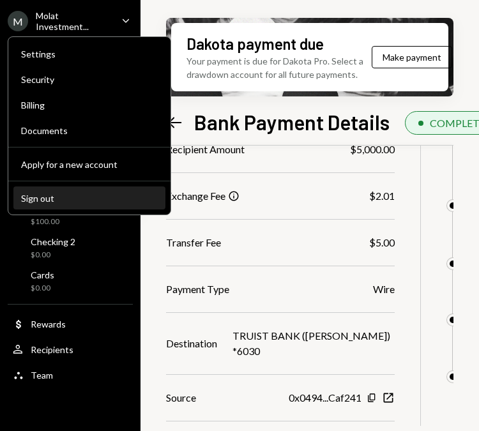
click at [58, 202] on div "Sign out" at bounding box center [89, 198] width 137 height 11
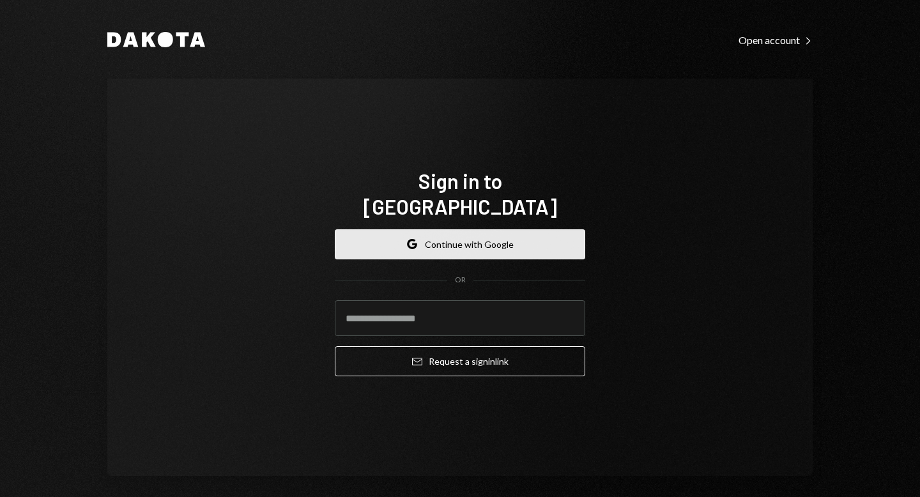
click at [461, 236] on button "Google Continue with Google" at bounding box center [460, 244] width 251 height 30
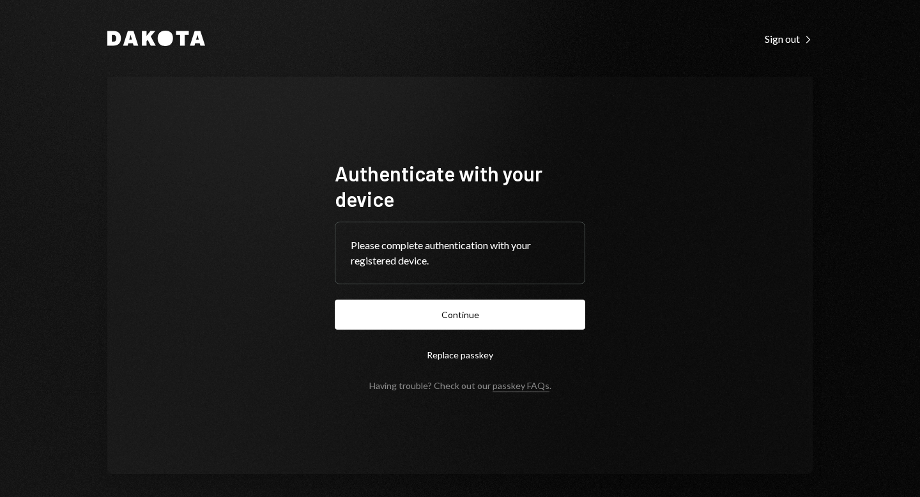
click at [475, 320] on button "Continue" at bounding box center [460, 315] width 251 height 30
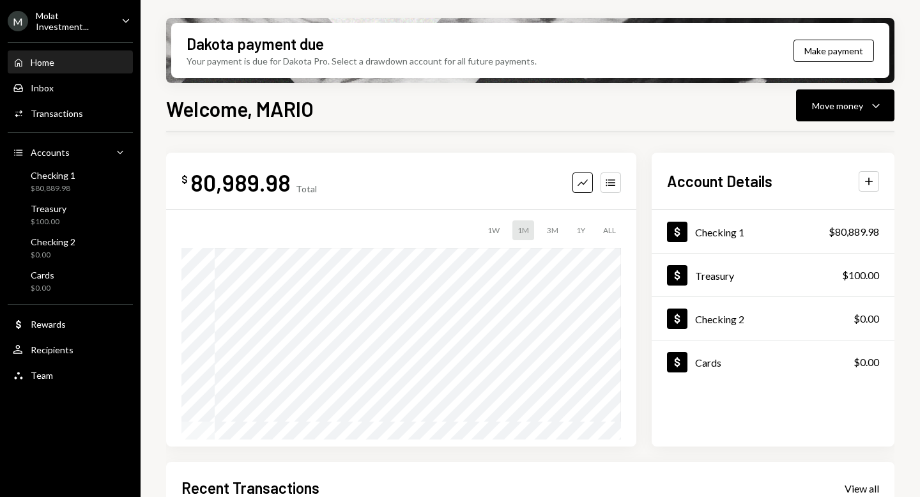
scroll to position [250, 0]
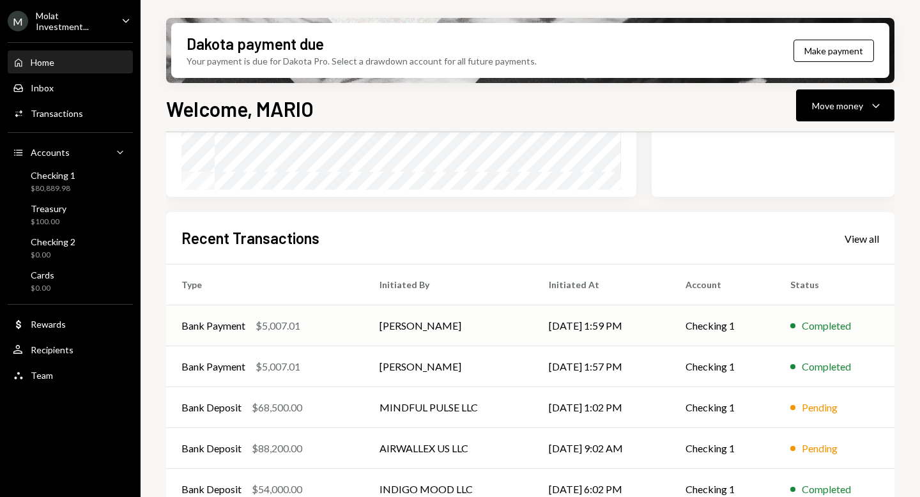
click at [366, 330] on td "[PERSON_NAME]" at bounding box center [448, 326] width 169 height 41
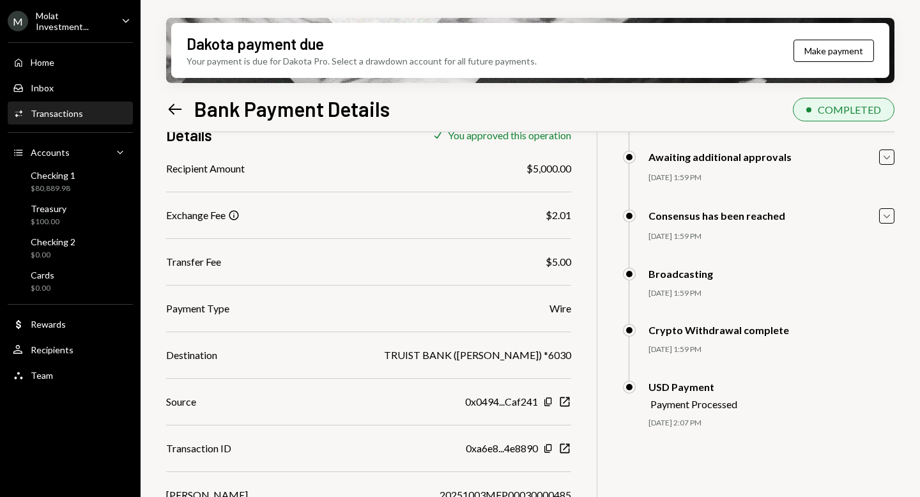
scroll to position [12, 0]
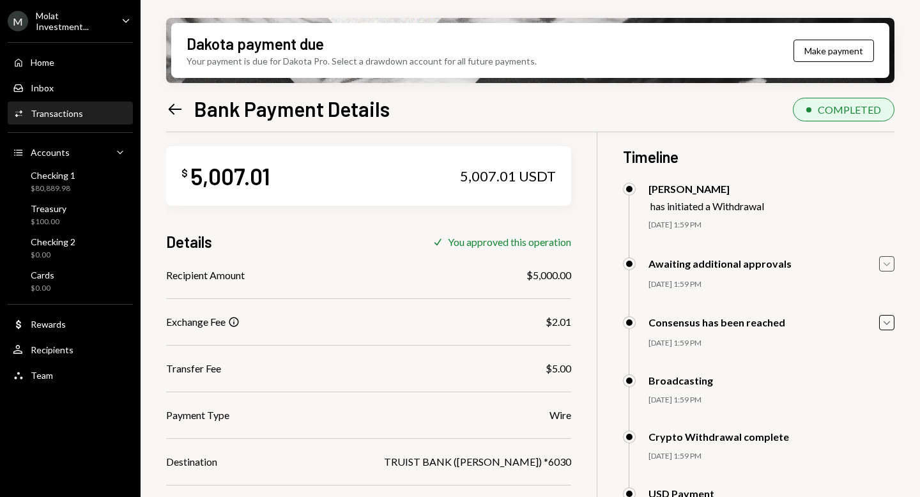
click at [883, 261] on icon "Caret Down" at bounding box center [887, 264] width 14 height 14
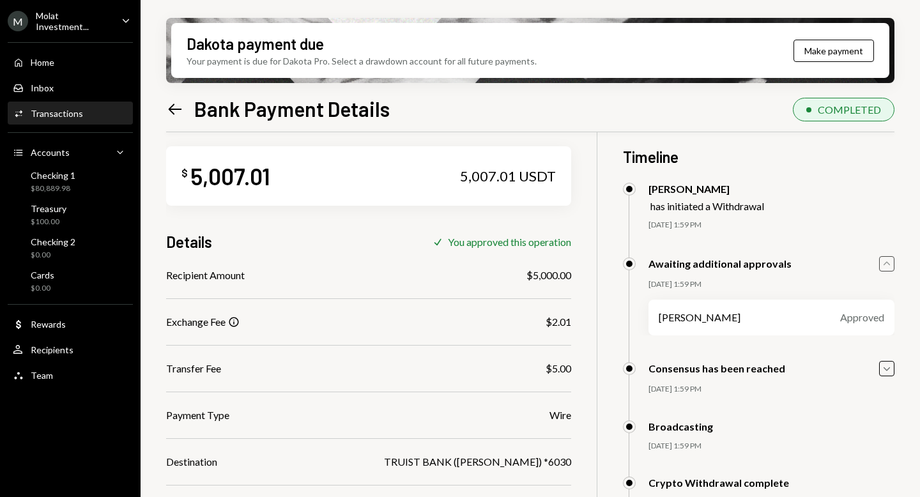
click at [883, 261] on icon "Caret Up" at bounding box center [887, 264] width 14 height 14
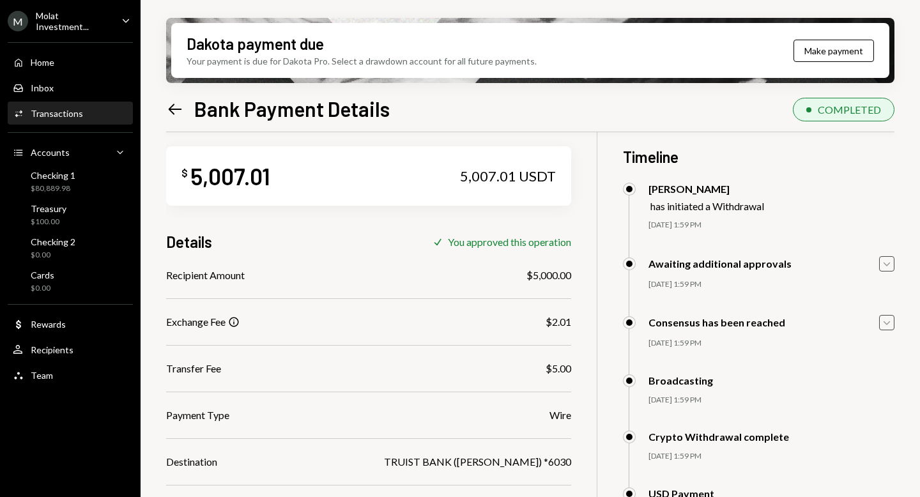
click at [885, 325] on icon "Caret Down" at bounding box center [887, 323] width 14 height 14
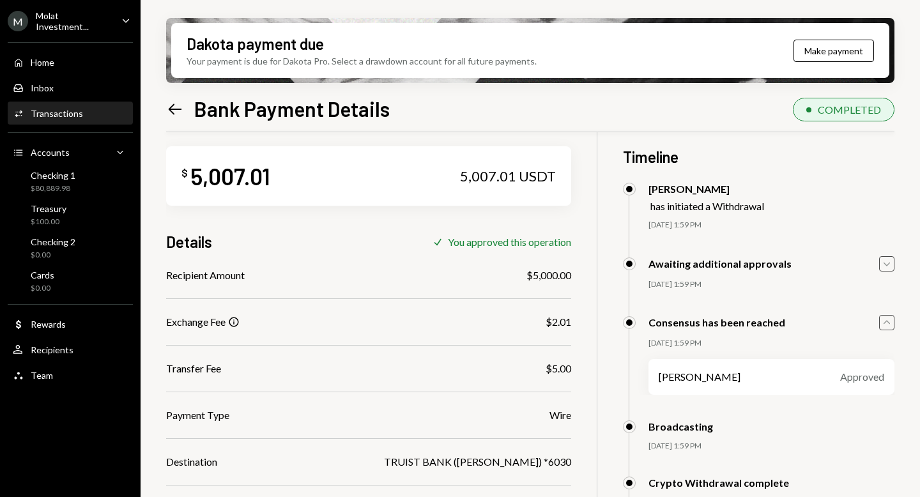
click at [884, 323] on icon "Caret Up" at bounding box center [887, 323] width 14 height 14
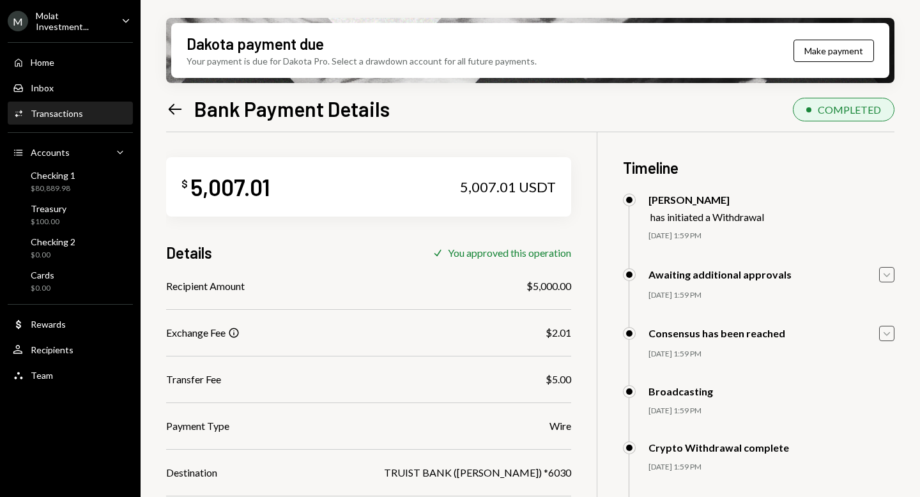
scroll to position [0, 0]
click at [89, 196] on div "Home Home Inbox Inbox Activities Transactions Accounts Accounts Caret Down Chec…" at bounding box center [70, 212] width 141 height 355
click at [75, 192] on div "Checking 1 $80,889.98" at bounding box center [70, 181] width 115 height 29
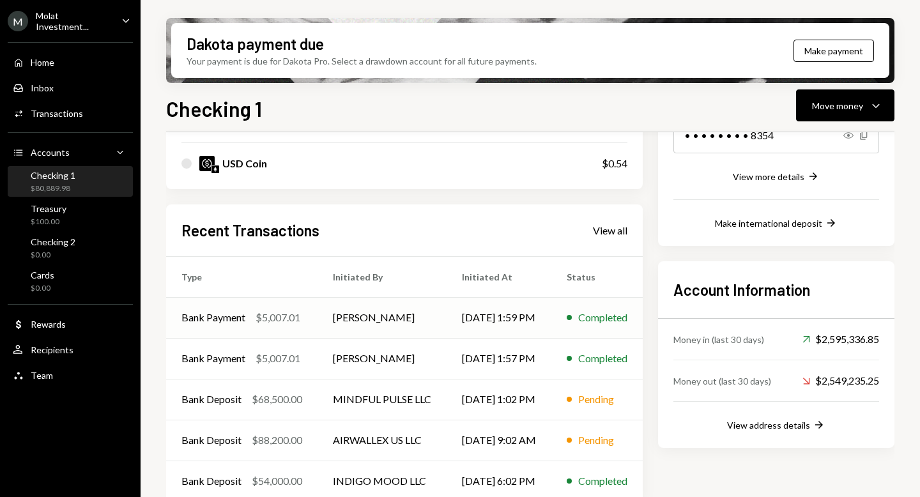
scroll to position [251, 0]
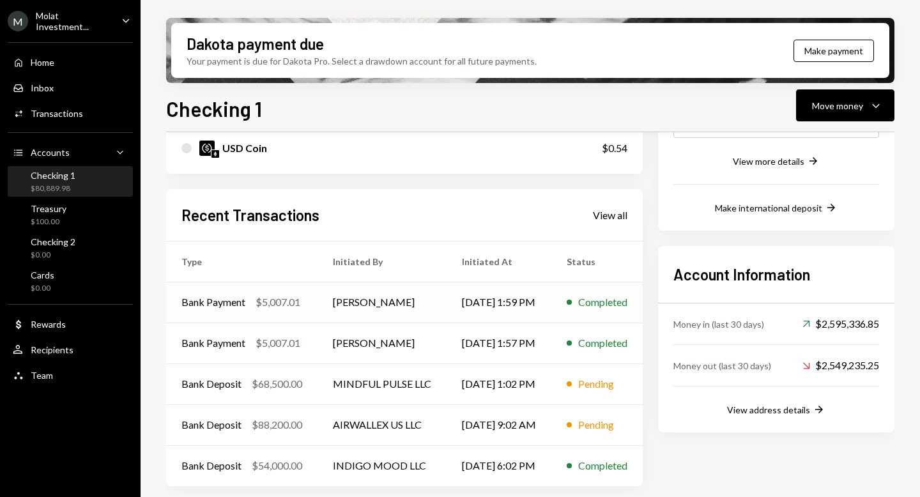
click at [345, 301] on td "[PERSON_NAME]" at bounding box center [382, 302] width 129 height 41
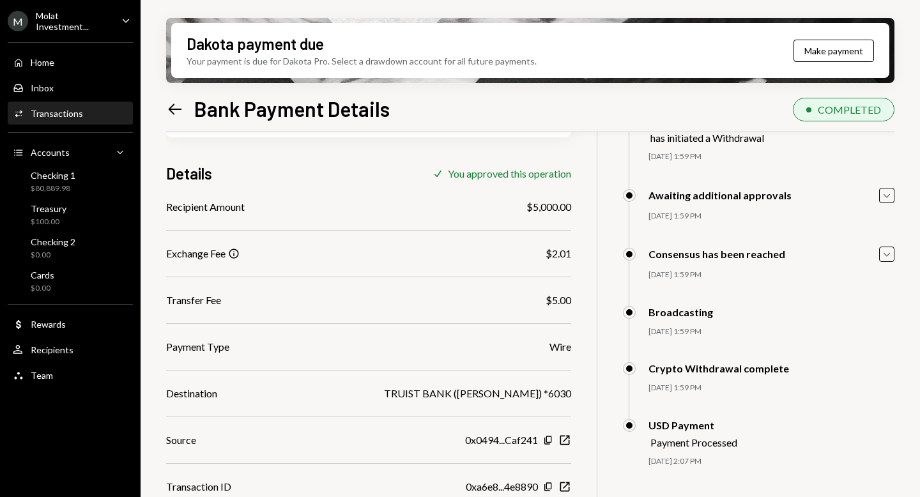
scroll to position [141, 0]
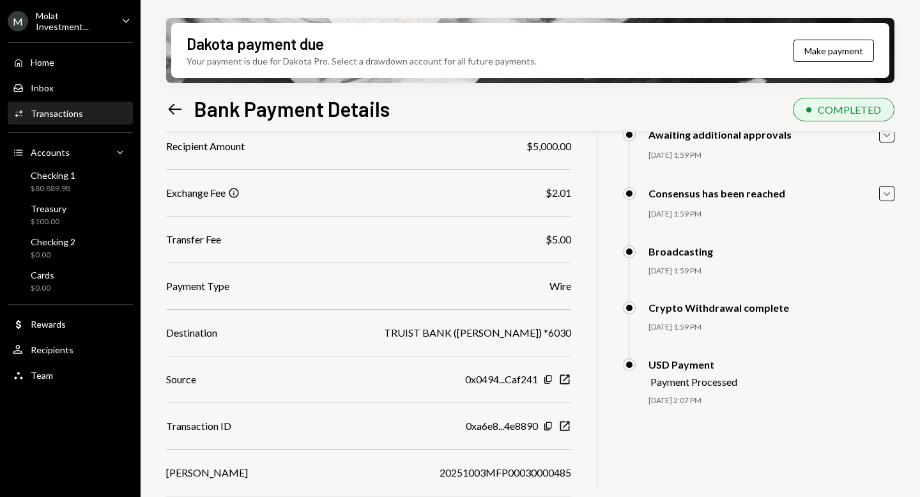
click at [67, 22] on div "Molat Investment..." at bounding box center [73, 21] width 75 height 22
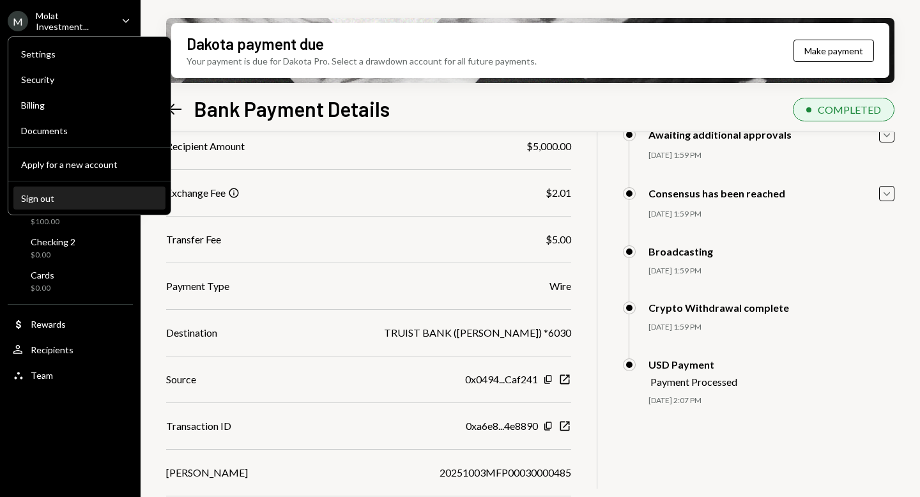
click at [74, 190] on button "Sign out" at bounding box center [89, 198] width 152 height 23
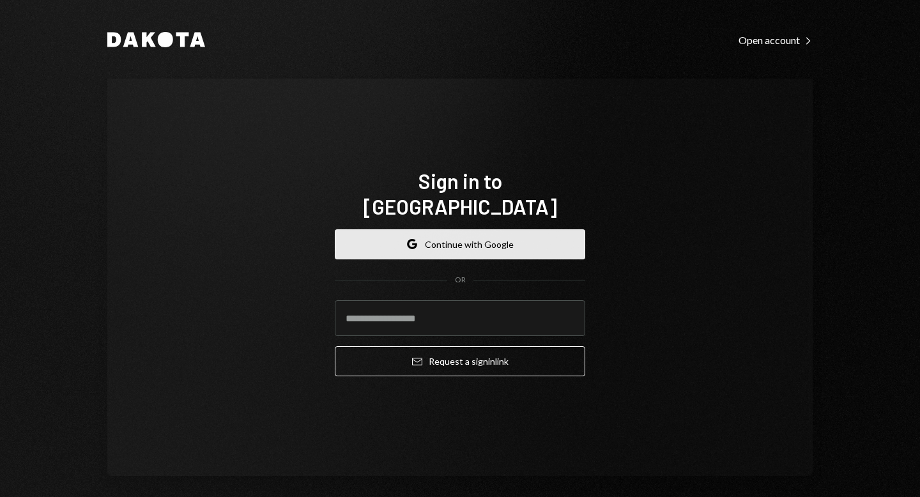
click at [417, 236] on button "Google Continue with Google" at bounding box center [460, 244] width 251 height 30
